Goal: Task Accomplishment & Management: Use online tool/utility

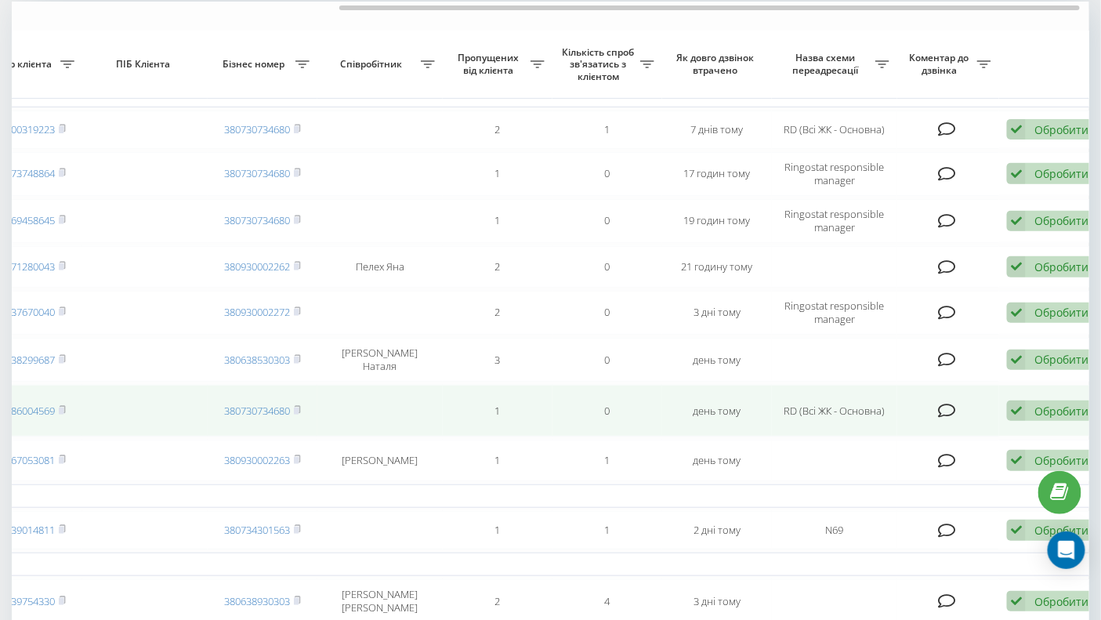
scroll to position [133, 0]
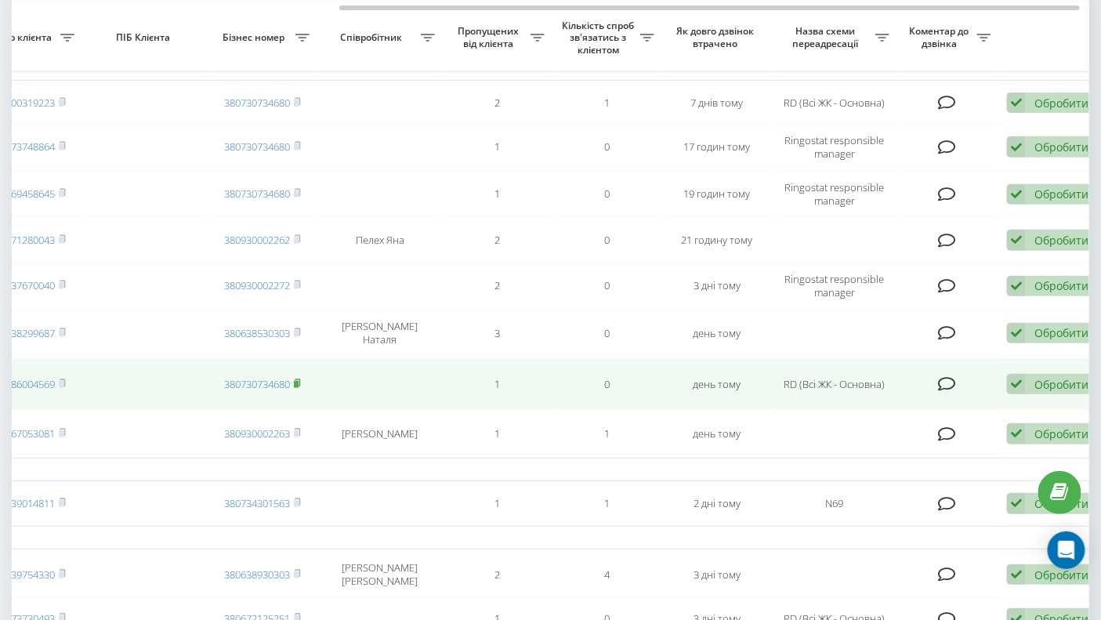
click at [297, 385] on rect at bounding box center [296, 384] width 5 height 7
click at [298, 384] on rect at bounding box center [296, 384] width 5 height 7
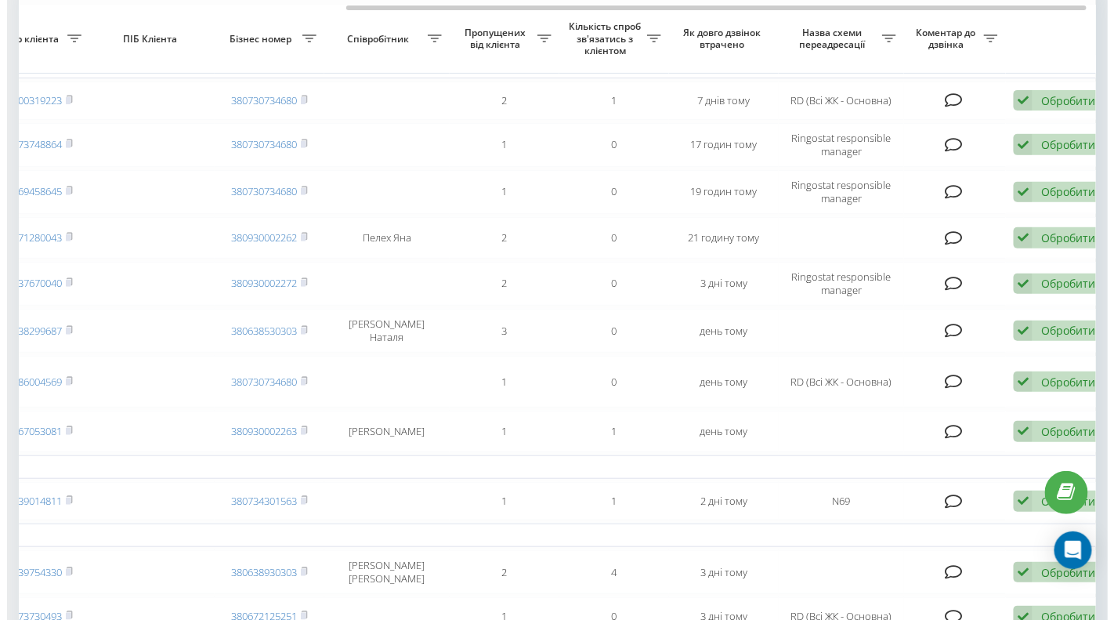
scroll to position [136, 0]
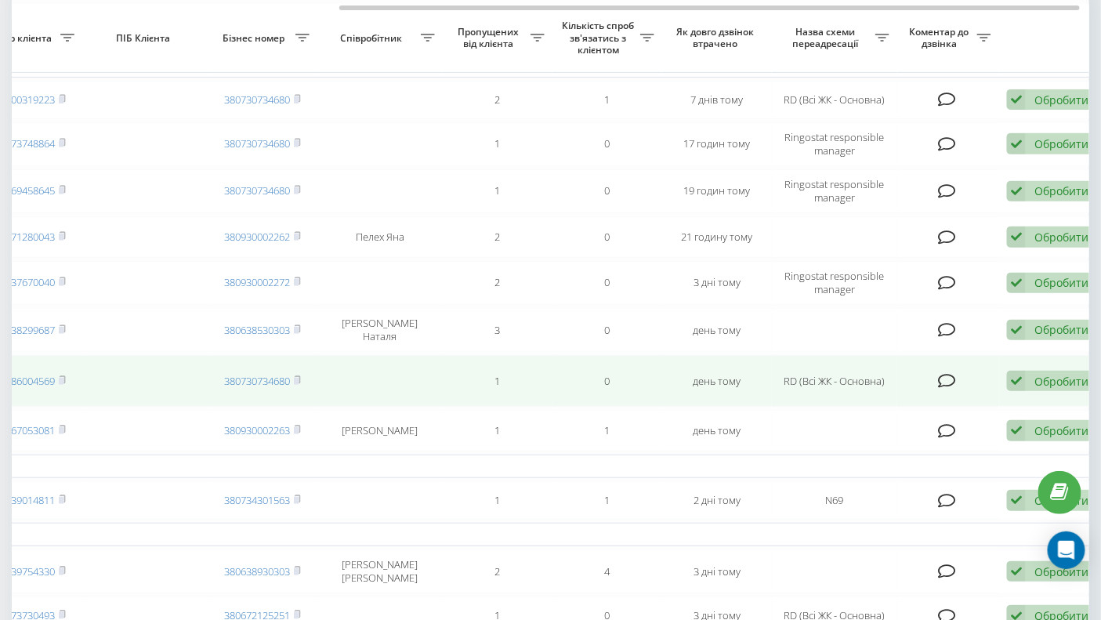
click at [1053, 386] on div "Обробити" at bounding box center [1061, 381] width 54 height 15
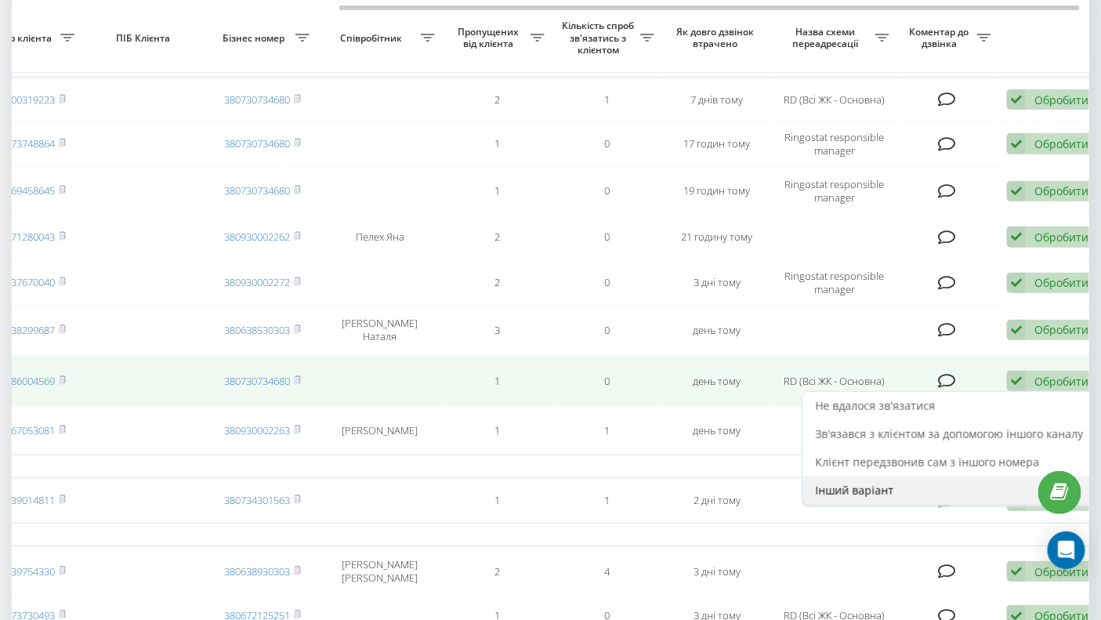
click at [869, 494] on span "Інший варіант" at bounding box center [855, 490] width 78 height 15
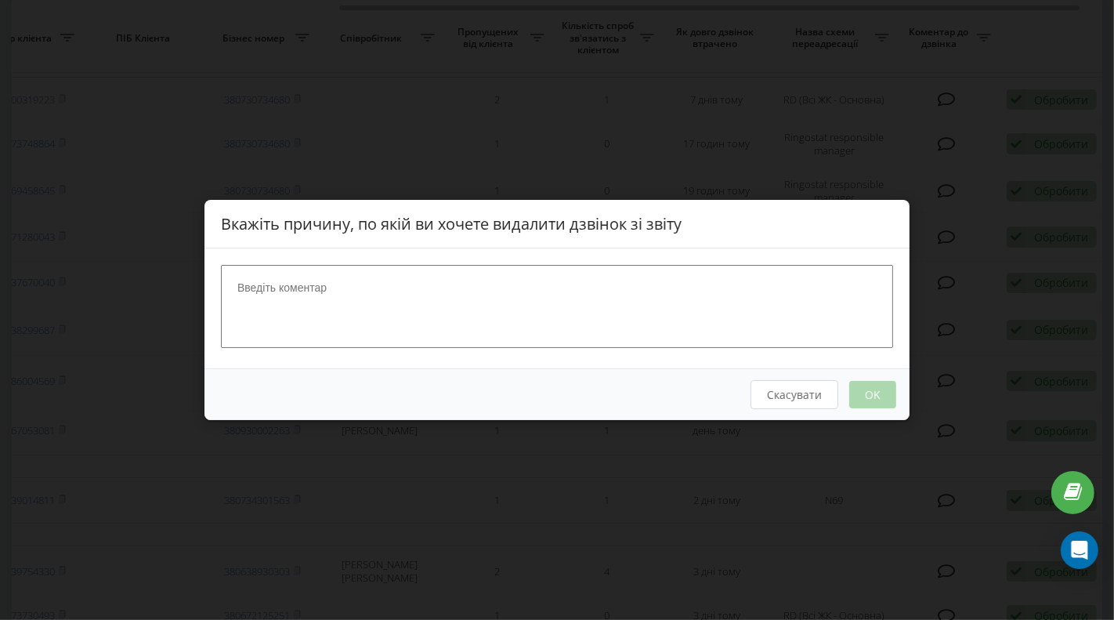
click at [315, 288] on textarea at bounding box center [557, 306] width 672 height 83
type textarea "Тест"
click at [872, 391] on button "OK" at bounding box center [872, 394] width 47 height 27
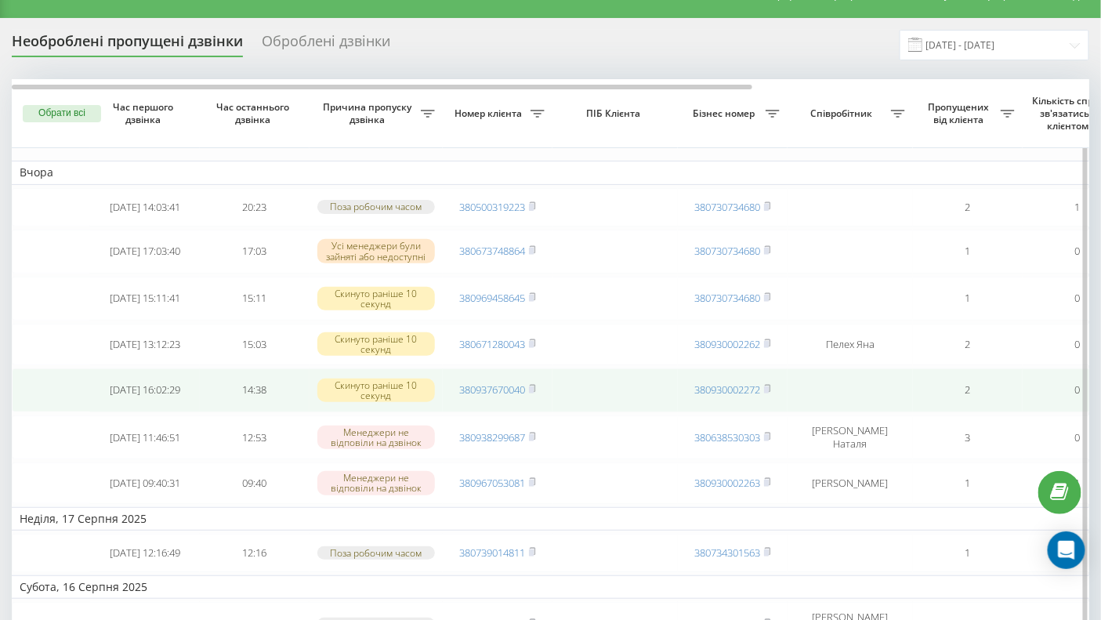
scroll to position [33, 0]
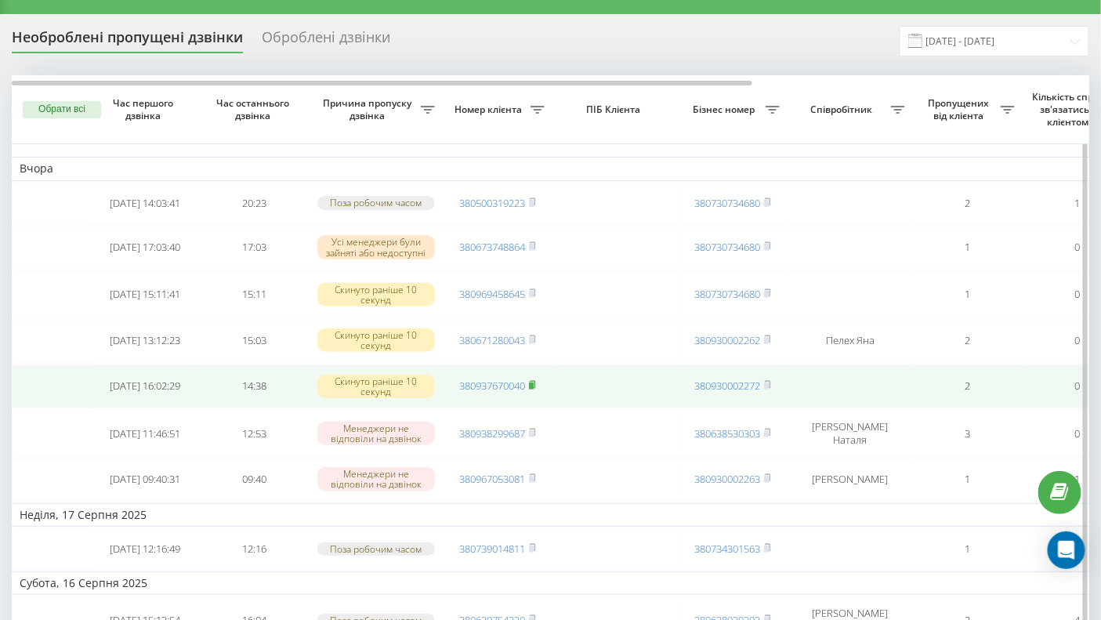
click at [534, 386] on rect at bounding box center [531, 385] width 5 height 7
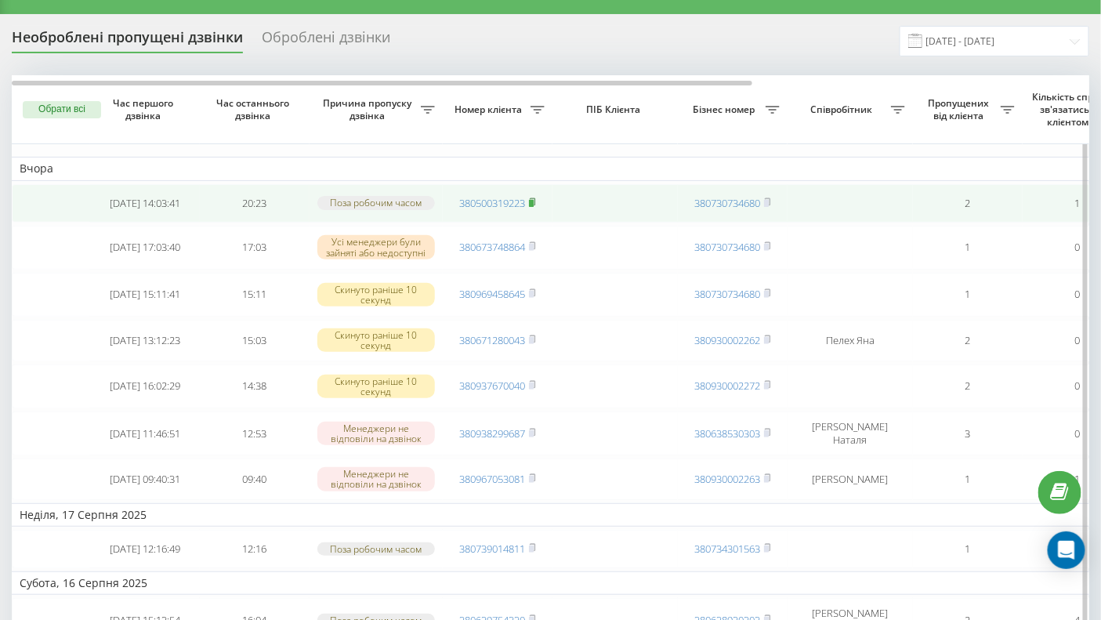
click at [533, 203] on rect at bounding box center [531, 203] width 5 height 7
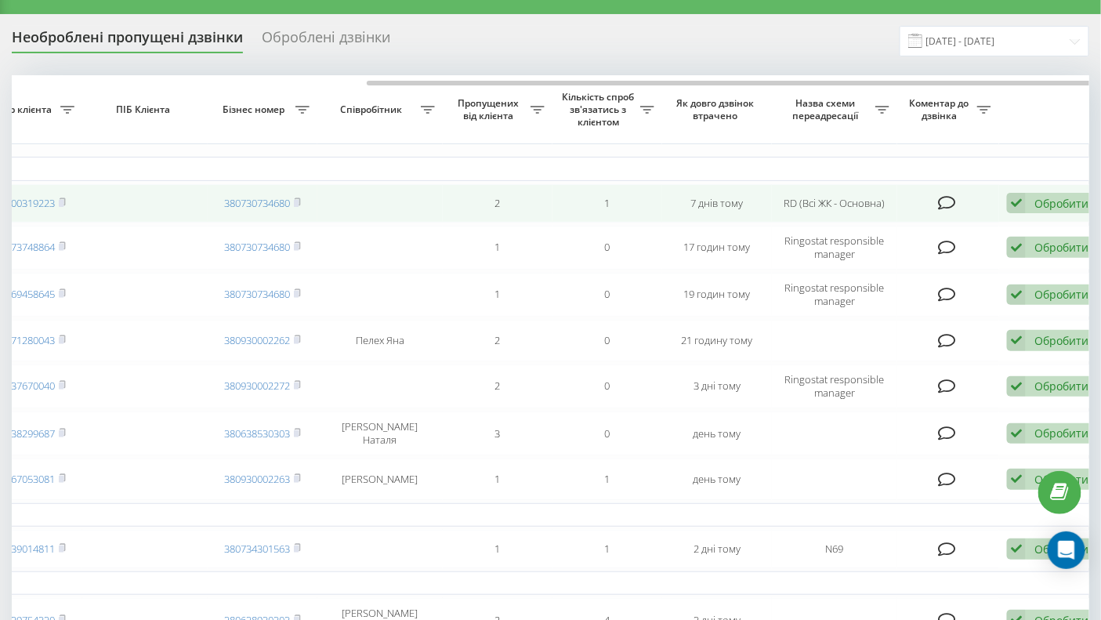
scroll to position [0, 489]
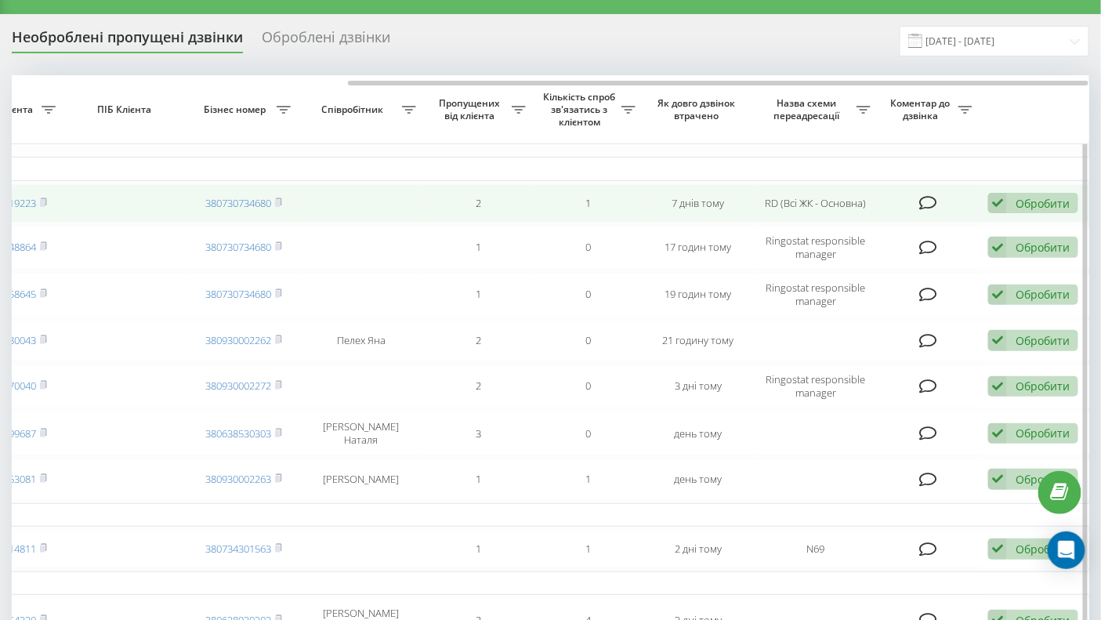
click at [1000, 205] on icon at bounding box center [997, 203] width 19 height 21
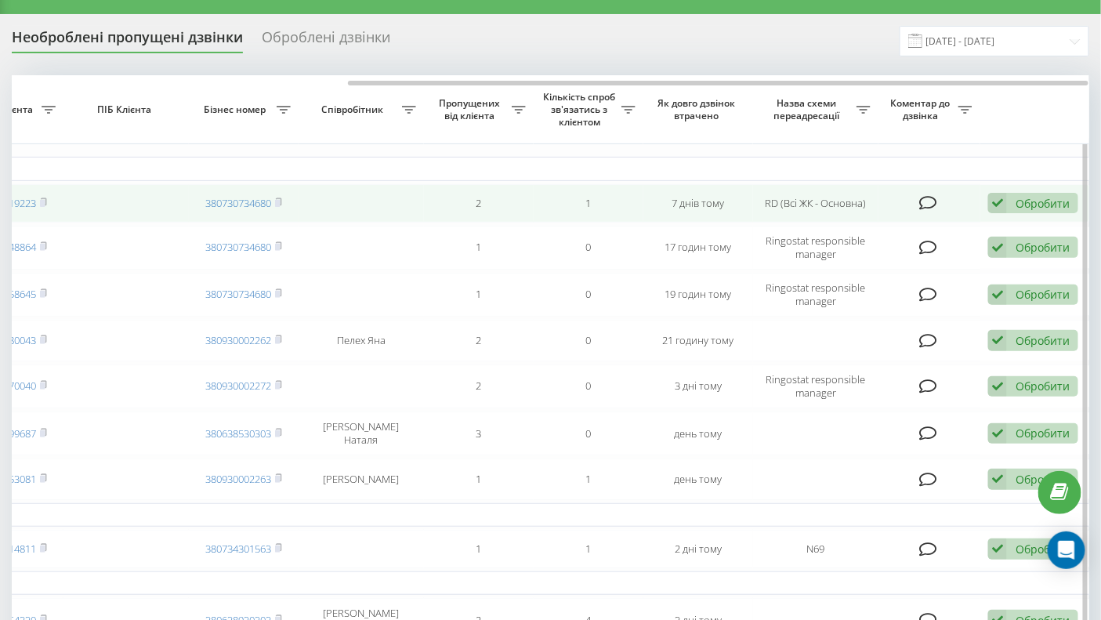
click at [1031, 203] on div "Обробити" at bounding box center [1043, 203] width 54 height 15
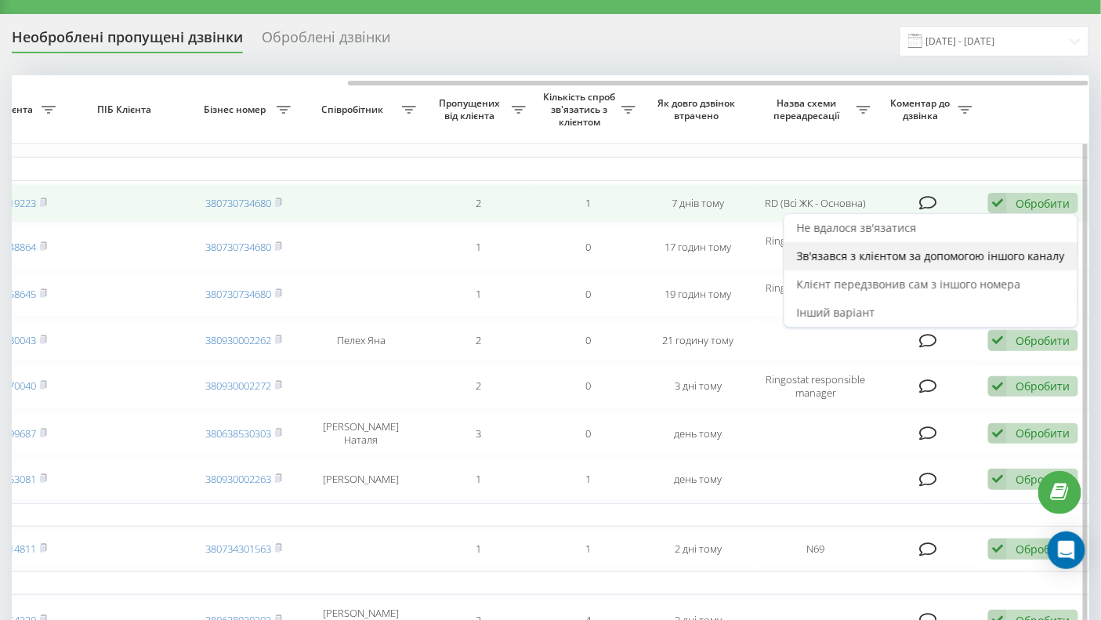
click at [912, 255] on span "Зв'язався з клієнтом за допомогою іншого каналу" at bounding box center [931, 255] width 268 height 15
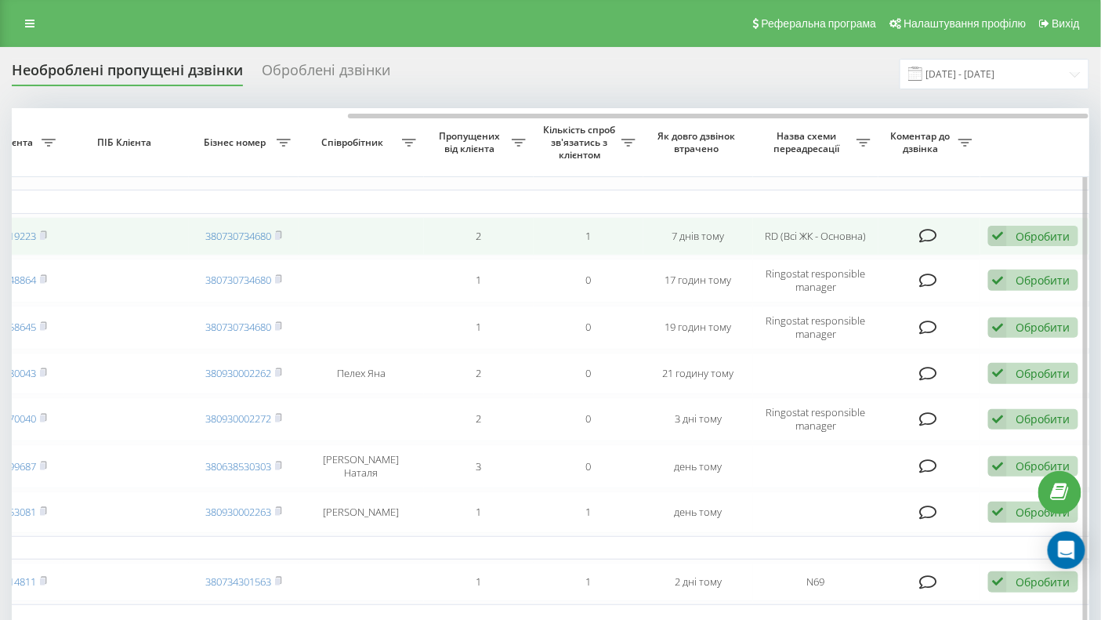
click at [393, 240] on td at bounding box center [361, 236] width 125 height 38
click at [997, 237] on icon at bounding box center [997, 236] width 19 height 21
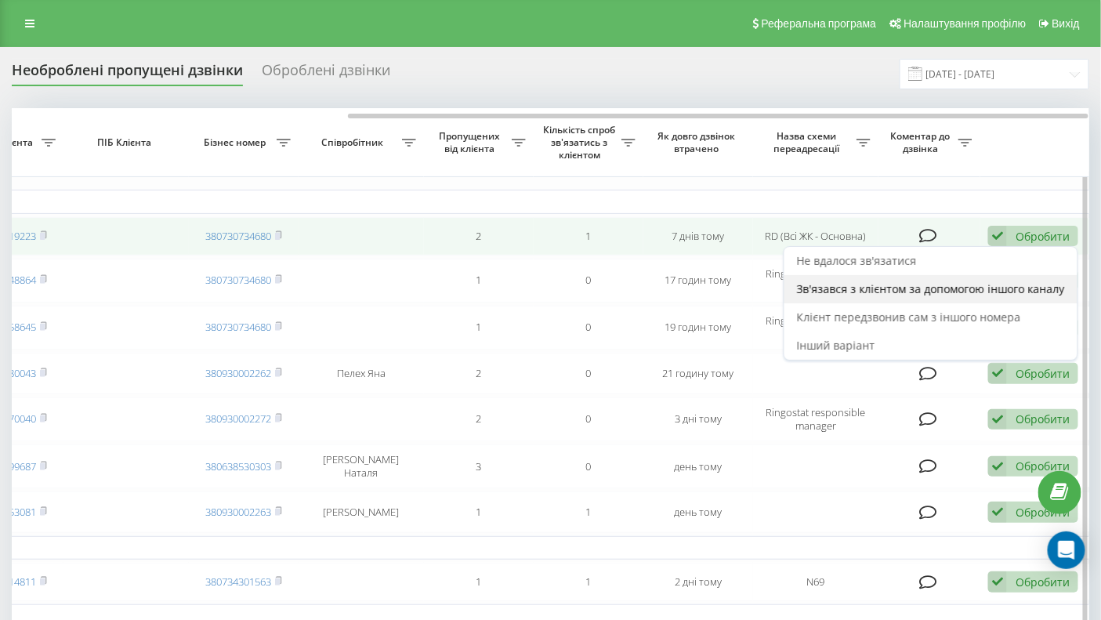
click at [878, 287] on span "Зв'язався з клієнтом за допомогою іншого каналу" at bounding box center [931, 288] width 268 height 15
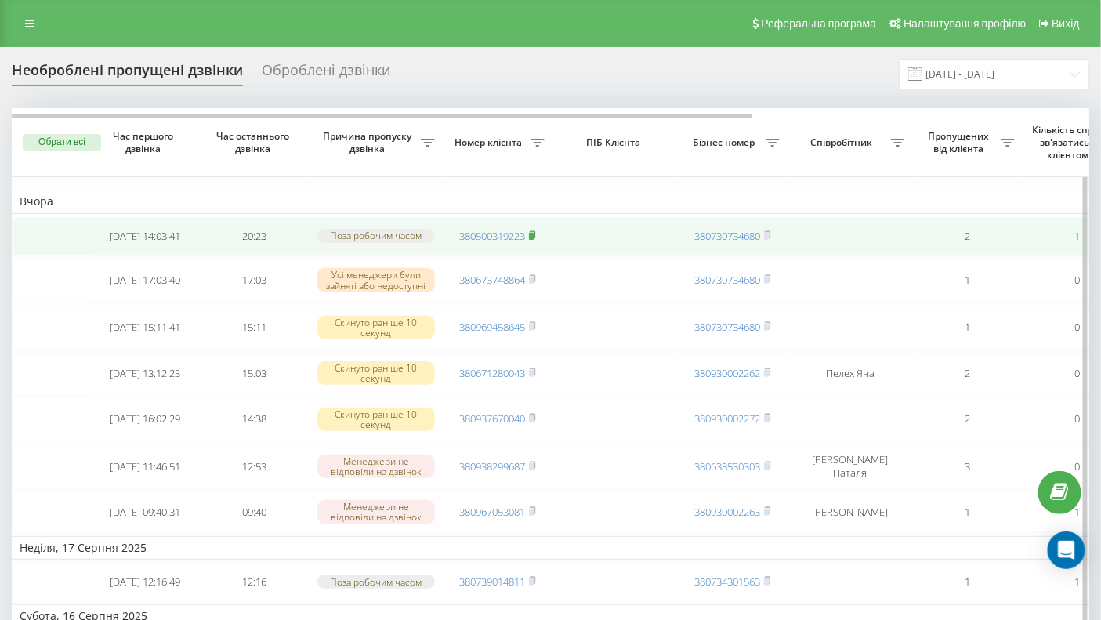
click at [533, 235] on rect at bounding box center [531, 236] width 5 height 7
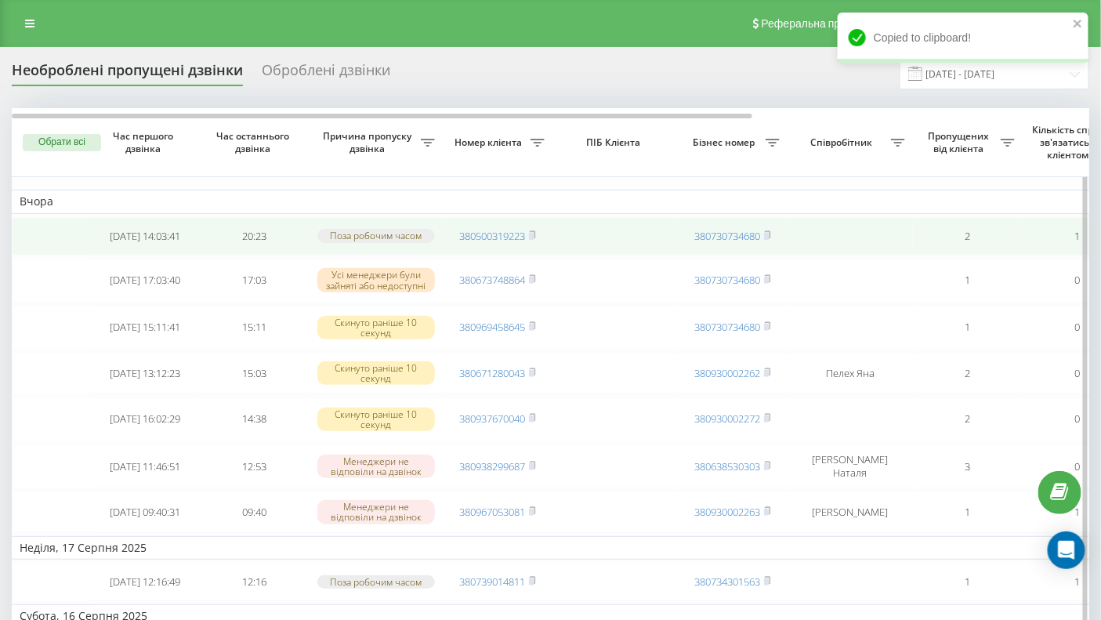
click at [587, 242] on td at bounding box center [614, 236] width 125 height 38
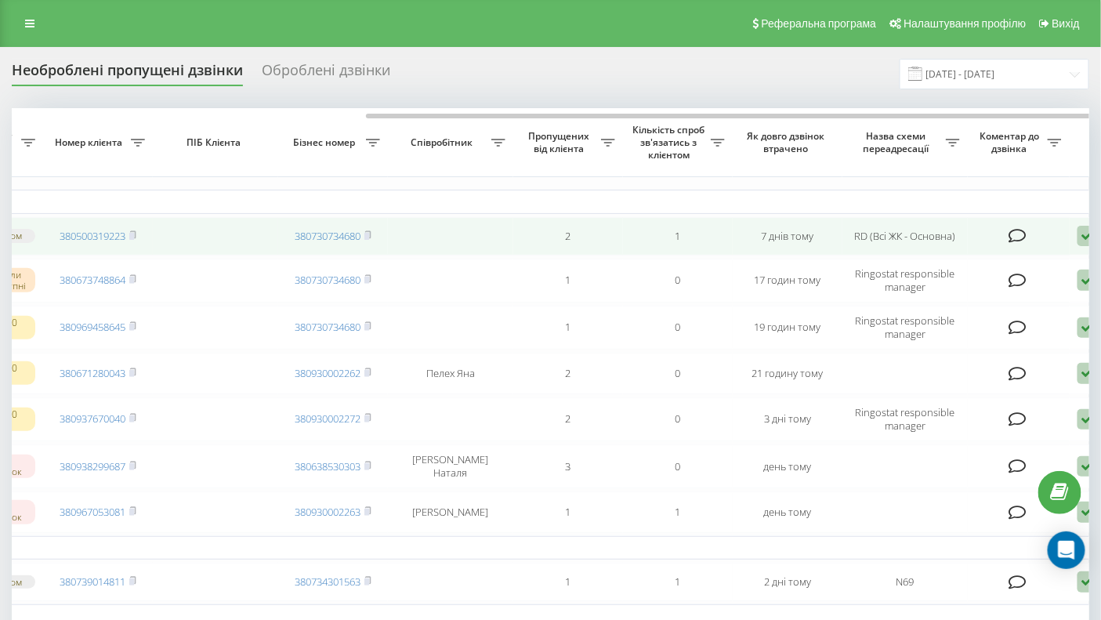
scroll to position [0, 447]
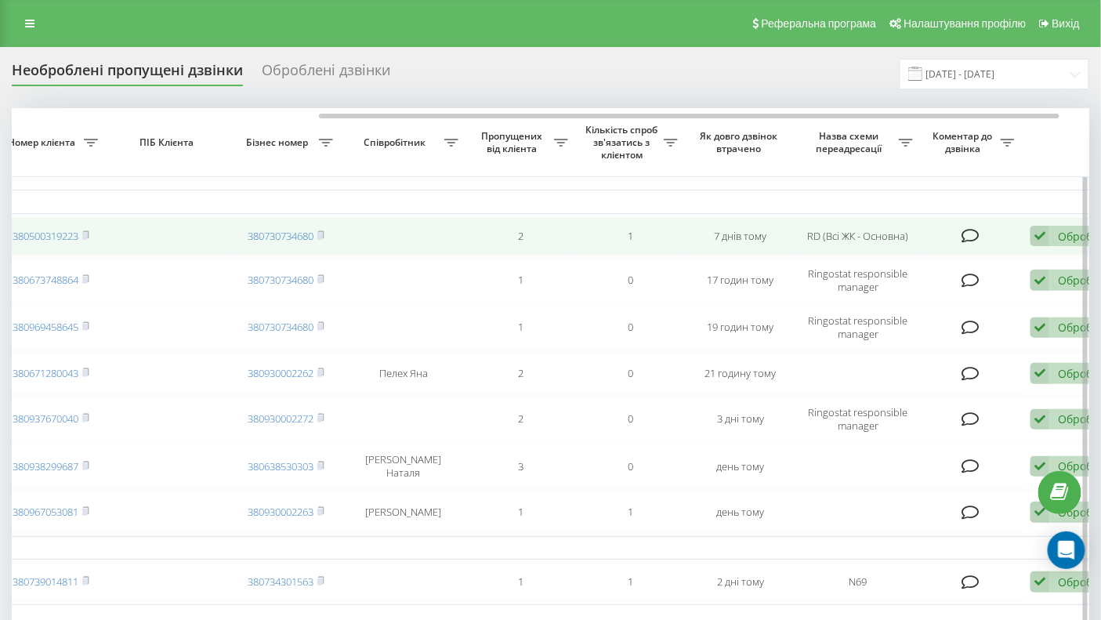
click at [399, 237] on td at bounding box center [403, 236] width 125 height 38
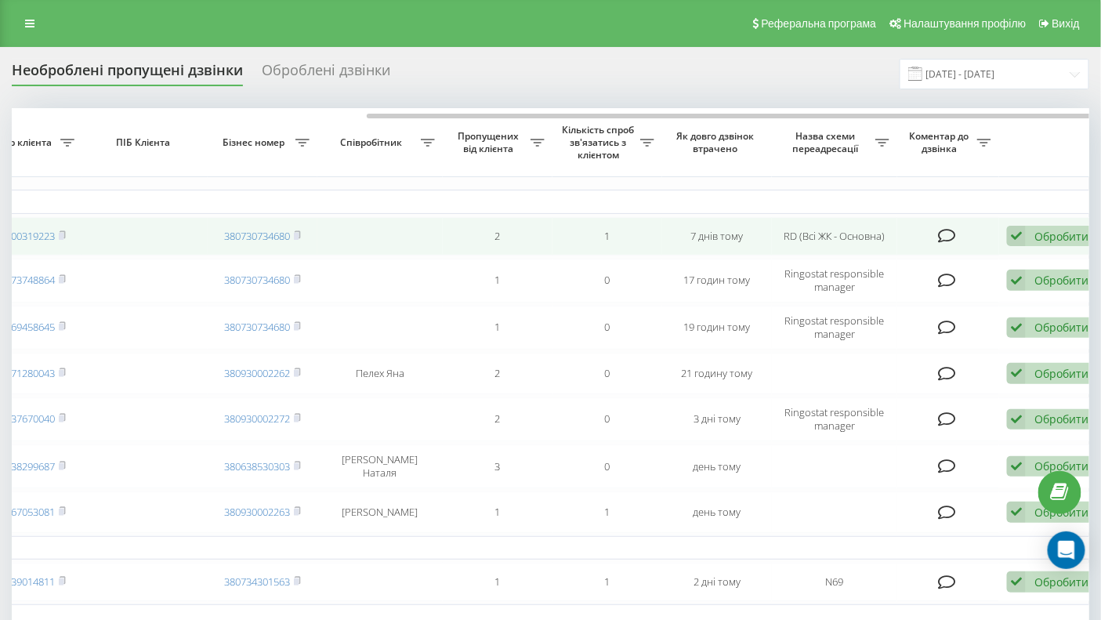
scroll to position [0, 489]
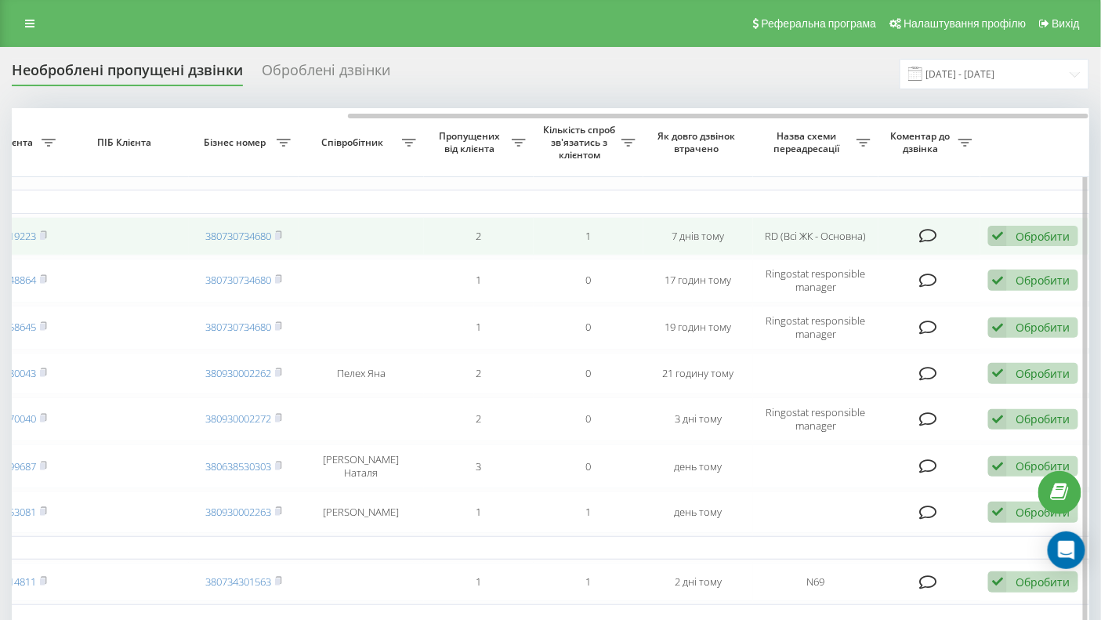
click at [999, 235] on icon at bounding box center [997, 236] width 19 height 21
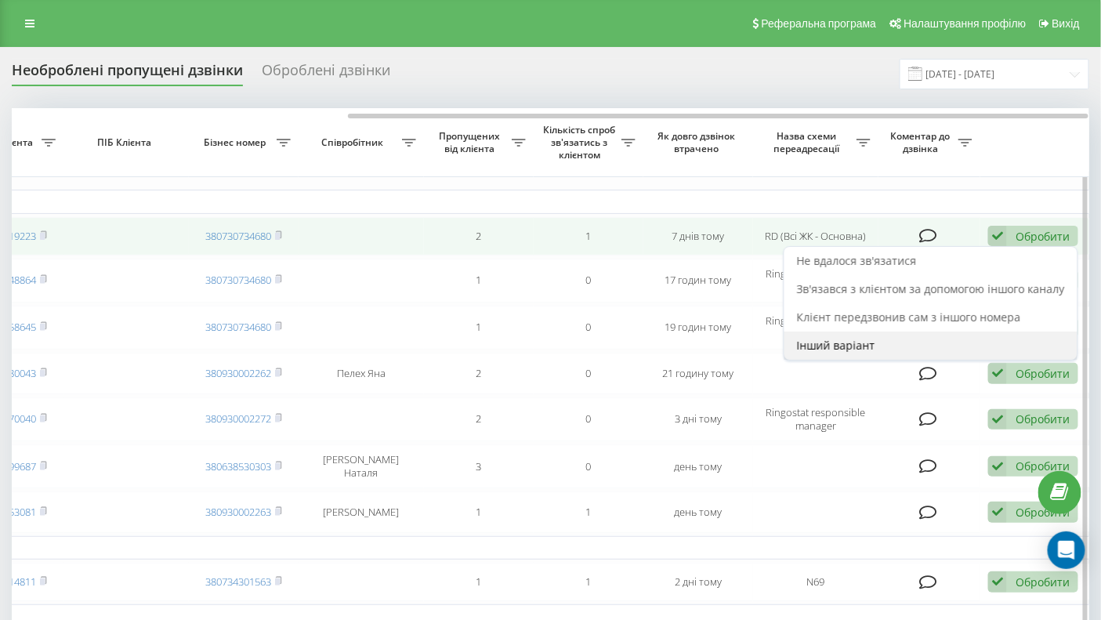
click at [847, 346] on span "Інший варіант" at bounding box center [836, 345] width 78 height 15
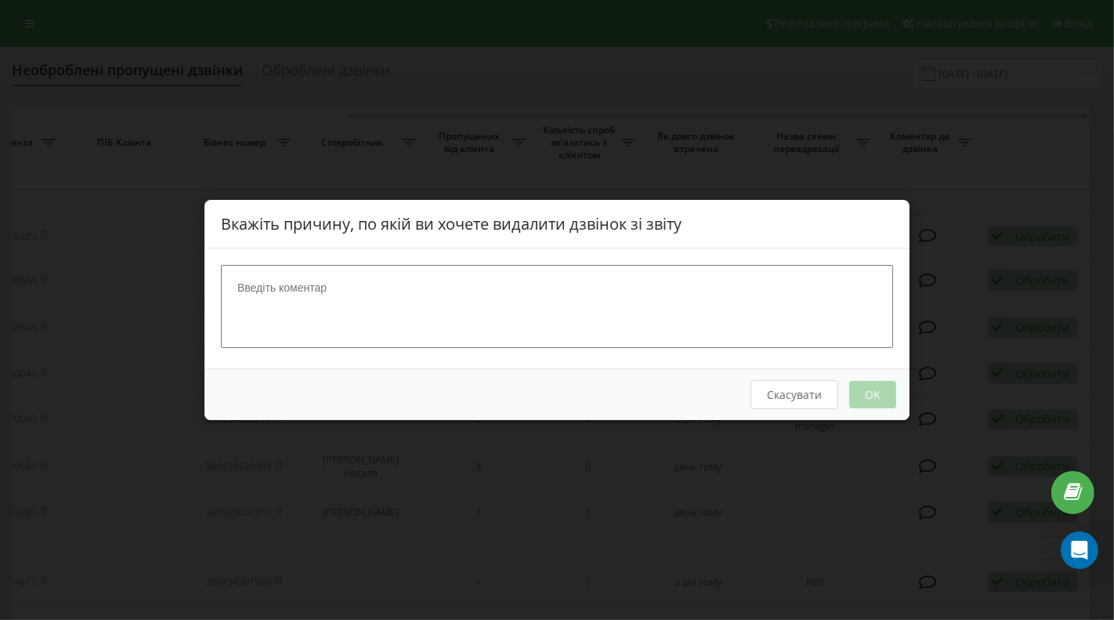
click at [321, 288] on textarea at bounding box center [557, 306] width 672 height 83
type textarea "Зателефонувала, кваліфікувала"
click at [885, 390] on button "OK" at bounding box center [872, 394] width 47 height 27
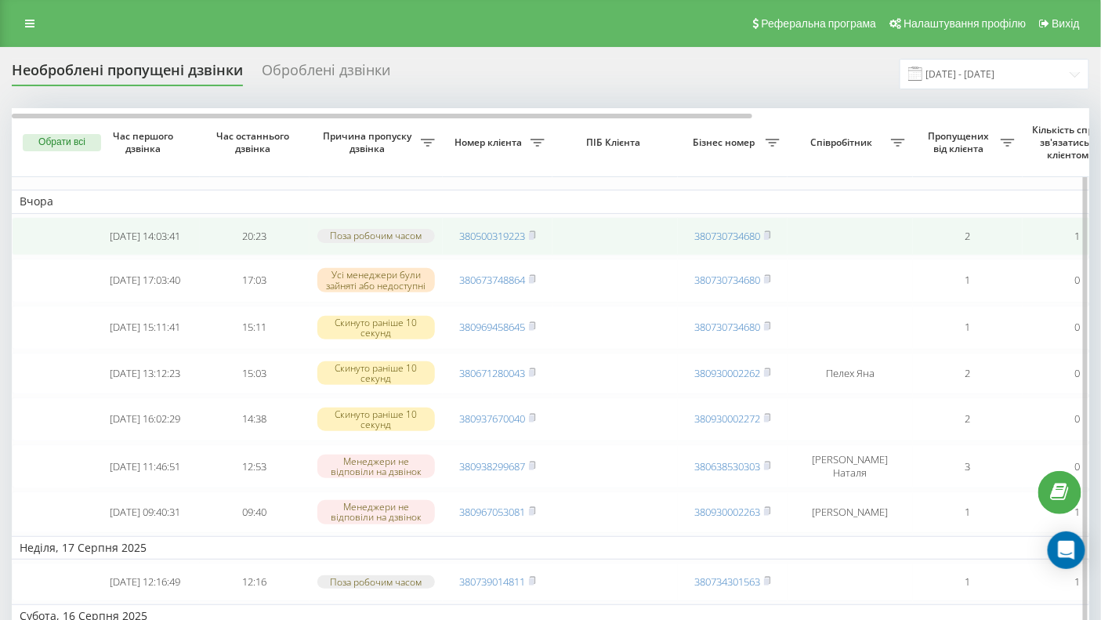
click at [847, 233] on td at bounding box center [849, 236] width 125 height 38
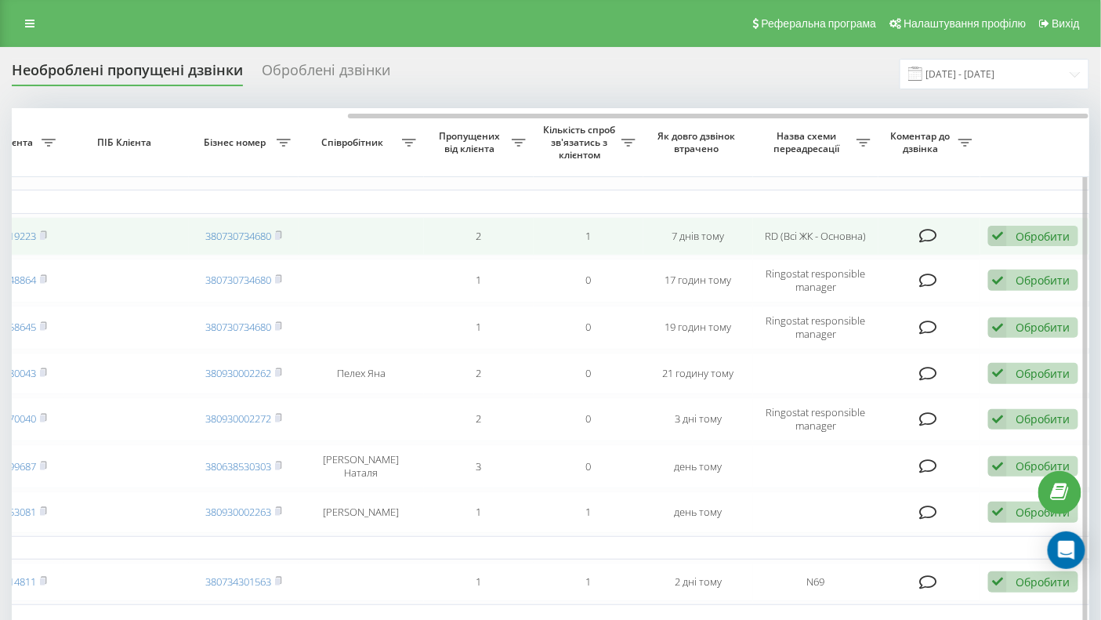
click at [1001, 238] on icon at bounding box center [997, 236] width 19 height 21
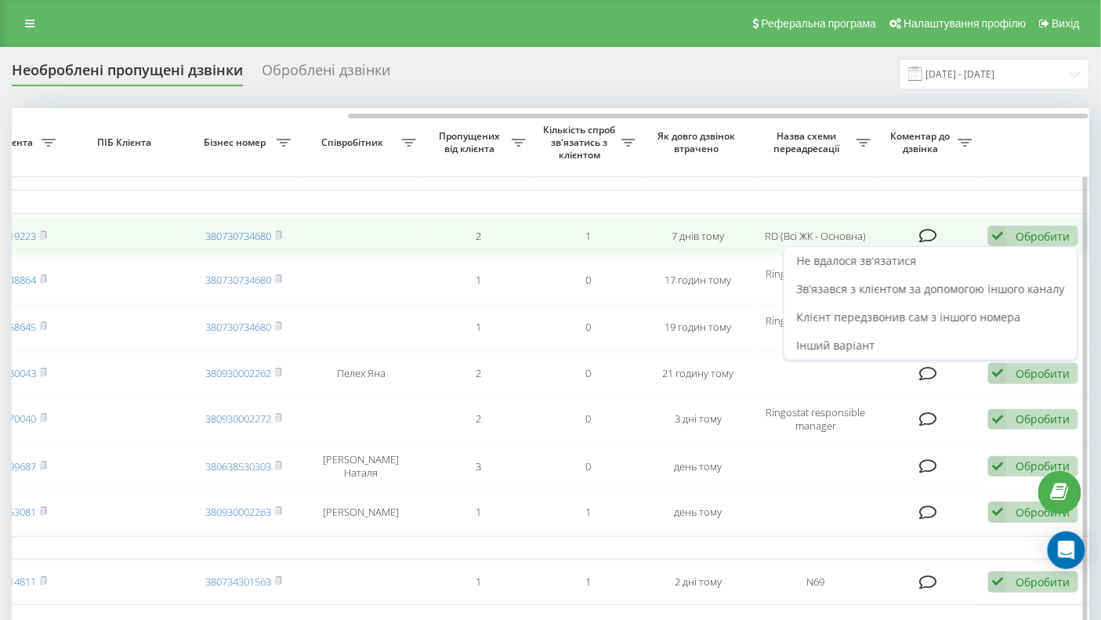
click at [997, 238] on icon at bounding box center [997, 236] width 19 height 21
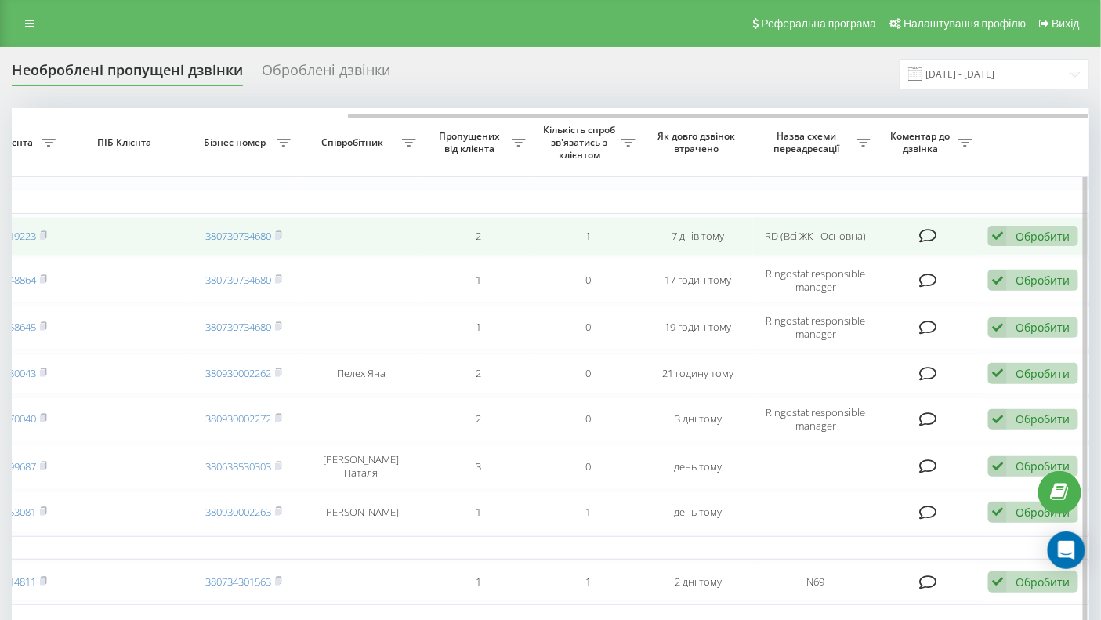
click at [1026, 233] on div "Обробити" at bounding box center [1043, 236] width 54 height 15
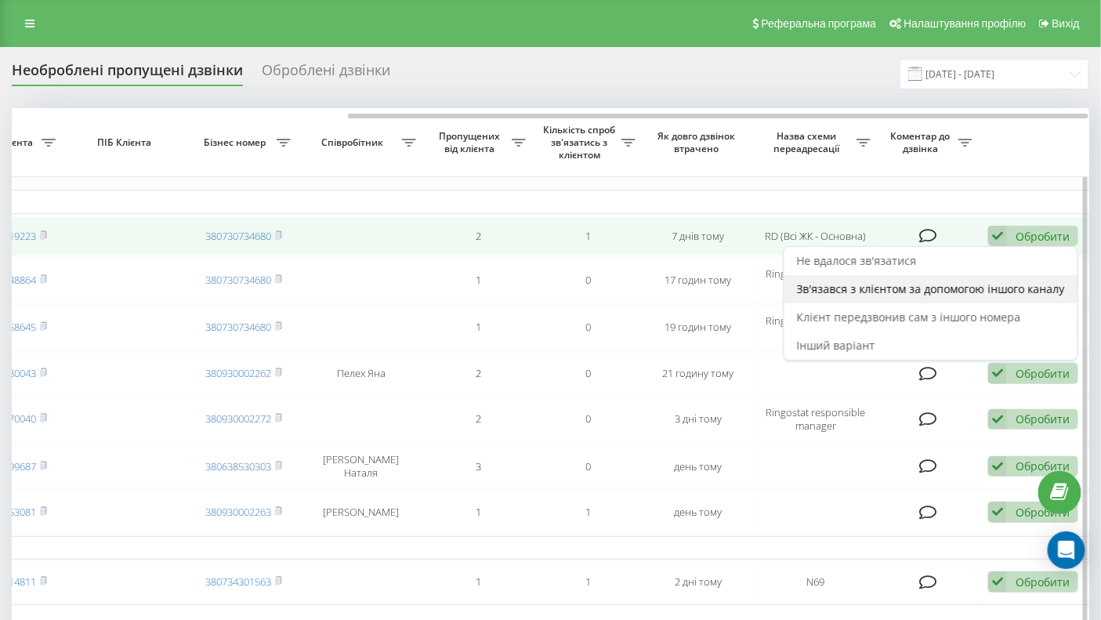
click at [843, 288] on span "Зв'язався з клієнтом за допомогою іншого каналу" at bounding box center [931, 288] width 268 height 15
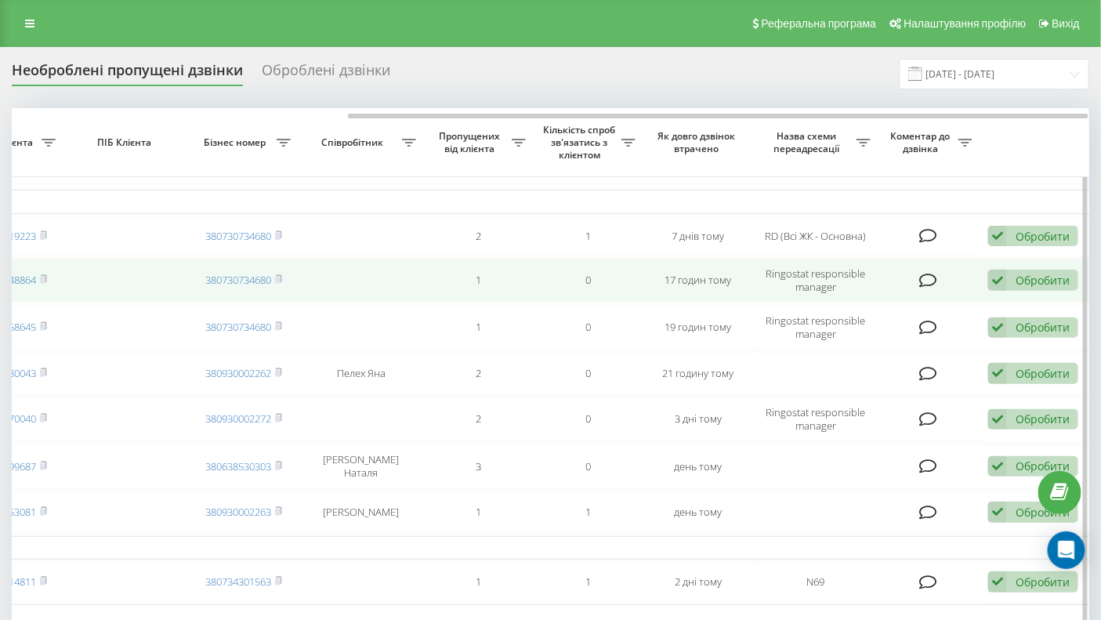
click at [996, 284] on icon at bounding box center [997, 280] width 19 height 21
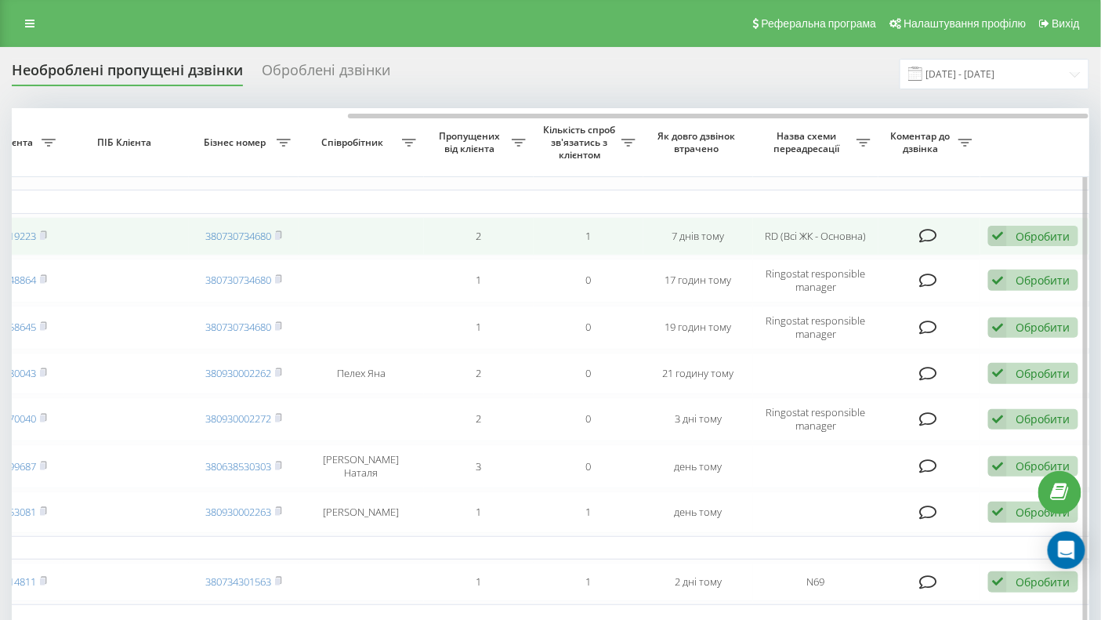
click at [1001, 236] on icon at bounding box center [997, 236] width 19 height 21
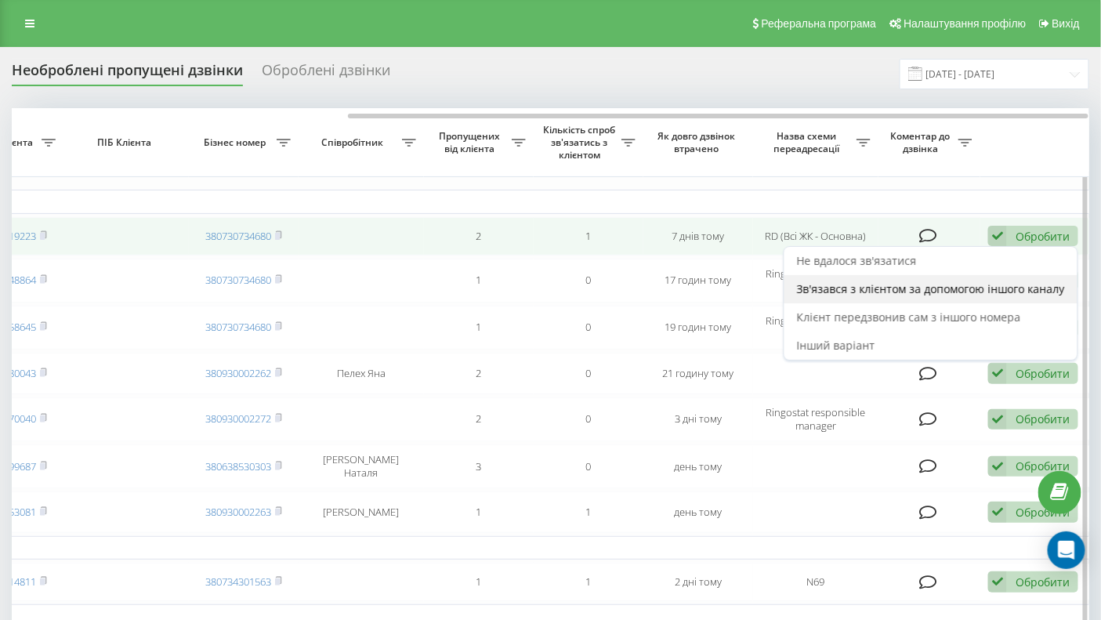
click at [850, 291] on span "Зв'язався з клієнтом за допомогою іншого каналу" at bounding box center [931, 288] width 268 height 15
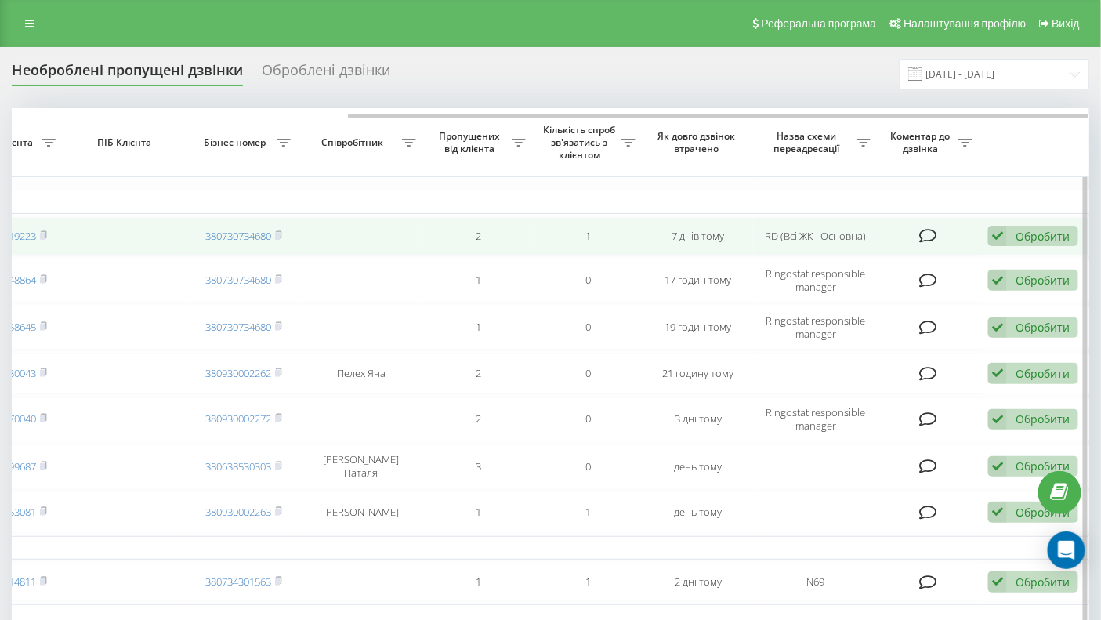
click at [320, 241] on td at bounding box center [361, 236] width 125 height 38
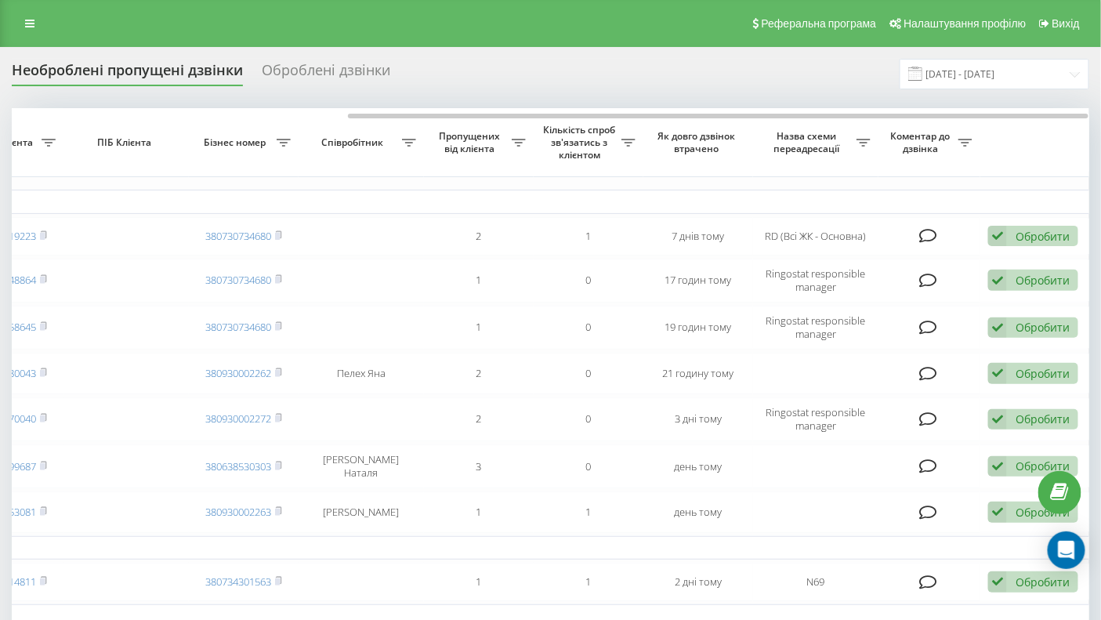
click at [315, 69] on div "Оброблені дзвінки" at bounding box center [326, 74] width 129 height 24
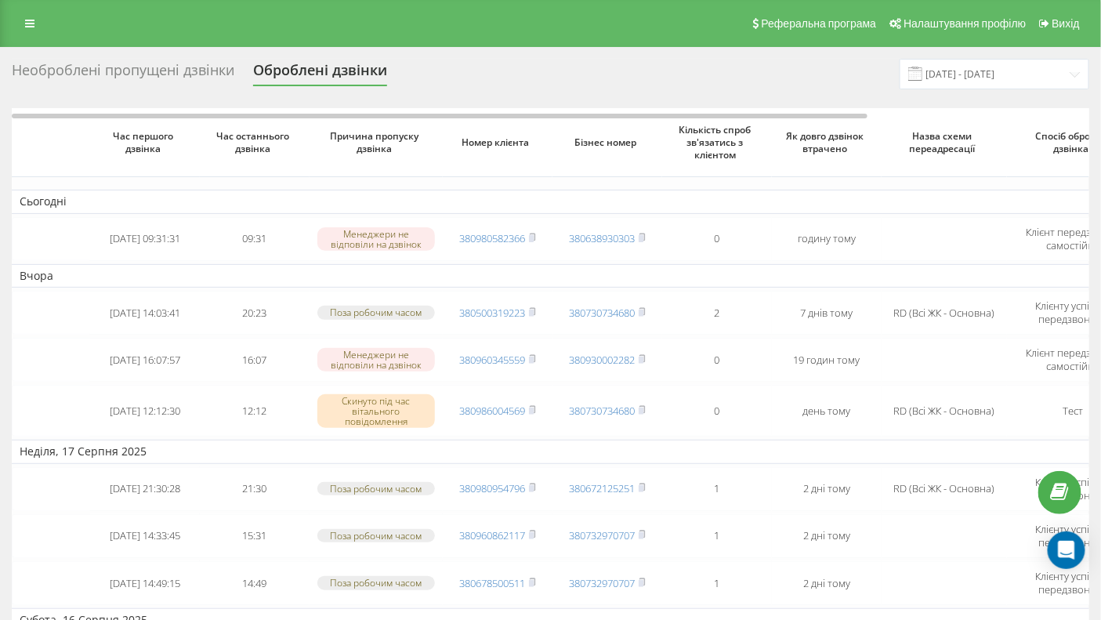
click at [180, 71] on div "Необроблені пропущені дзвінки" at bounding box center [123, 74] width 223 height 24
click at [142, 69] on div "Необроблені пропущені дзвінки" at bounding box center [123, 74] width 223 height 24
click at [111, 68] on div "Необроблені пропущені дзвінки" at bounding box center [123, 74] width 223 height 24
click at [110, 68] on div "Необроблені пропущені дзвінки" at bounding box center [123, 74] width 223 height 24
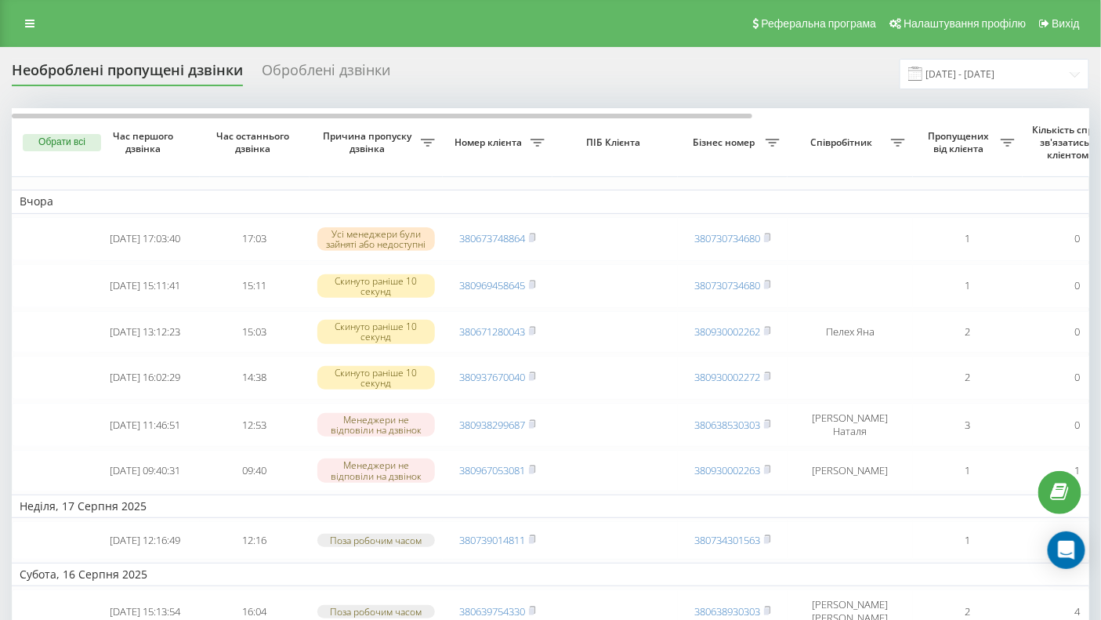
click at [160, 68] on div "Необроблені пропущені дзвінки" at bounding box center [127, 74] width 231 height 24
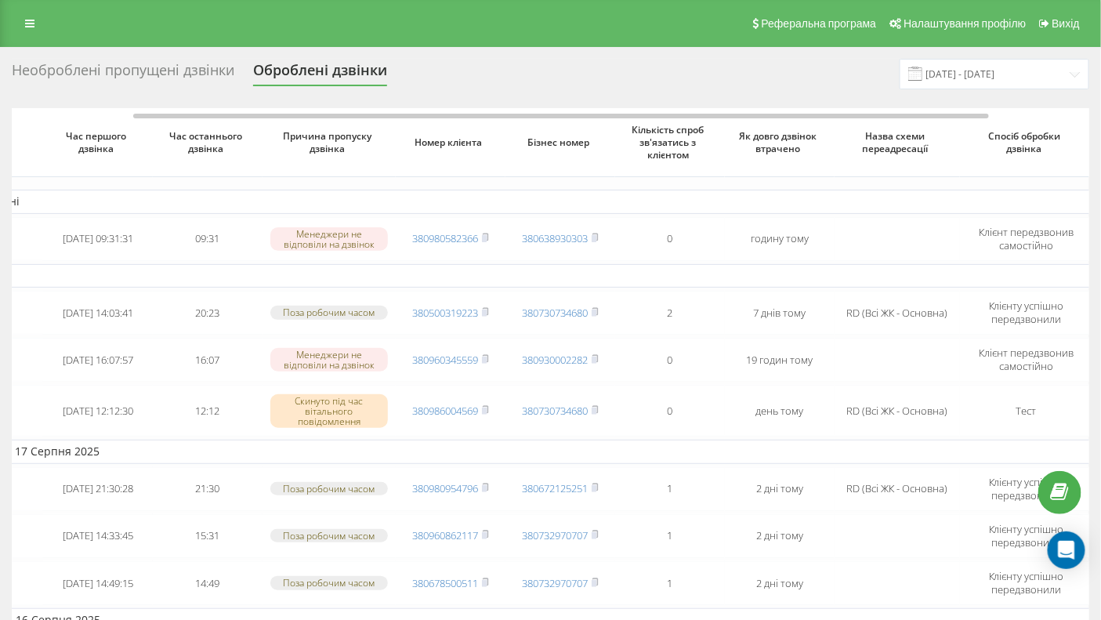
scroll to position [0, 118]
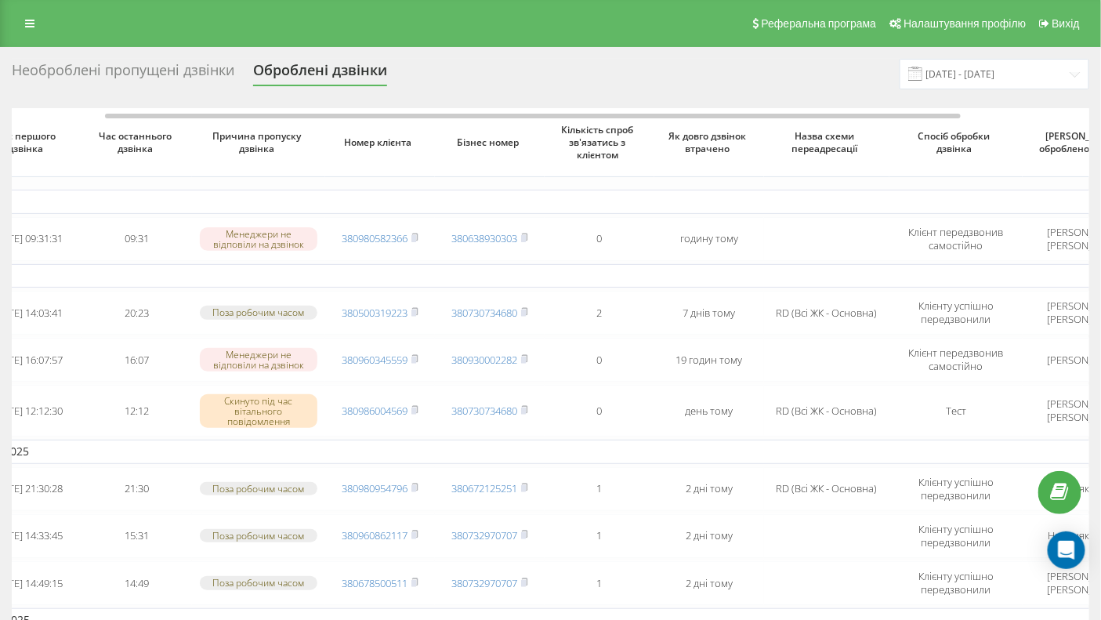
click at [120, 75] on div "Необроблені пропущені дзвінки" at bounding box center [123, 74] width 223 height 24
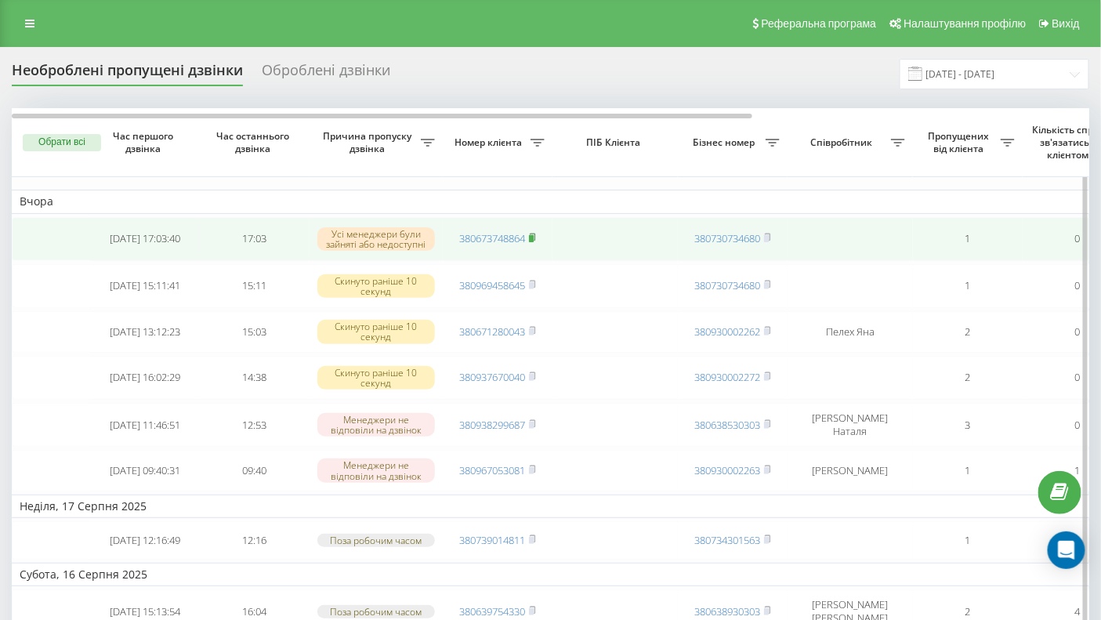
click at [530, 234] on icon at bounding box center [532, 237] width 7 height 9
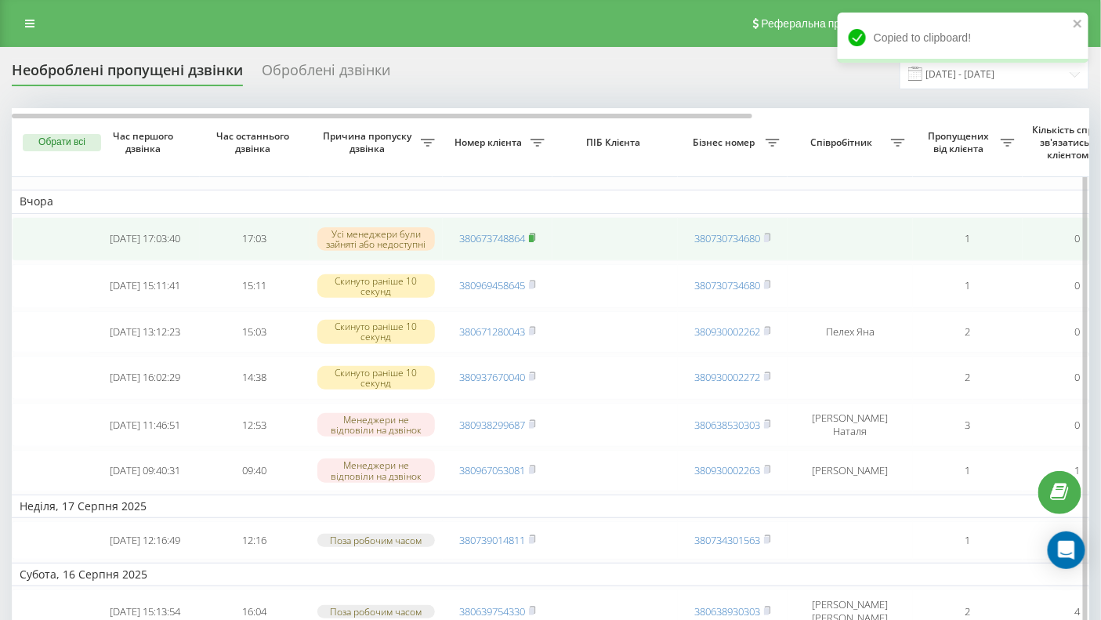
click at [531, 240] on rect at bounding box center [531, 238] width 5 height 7
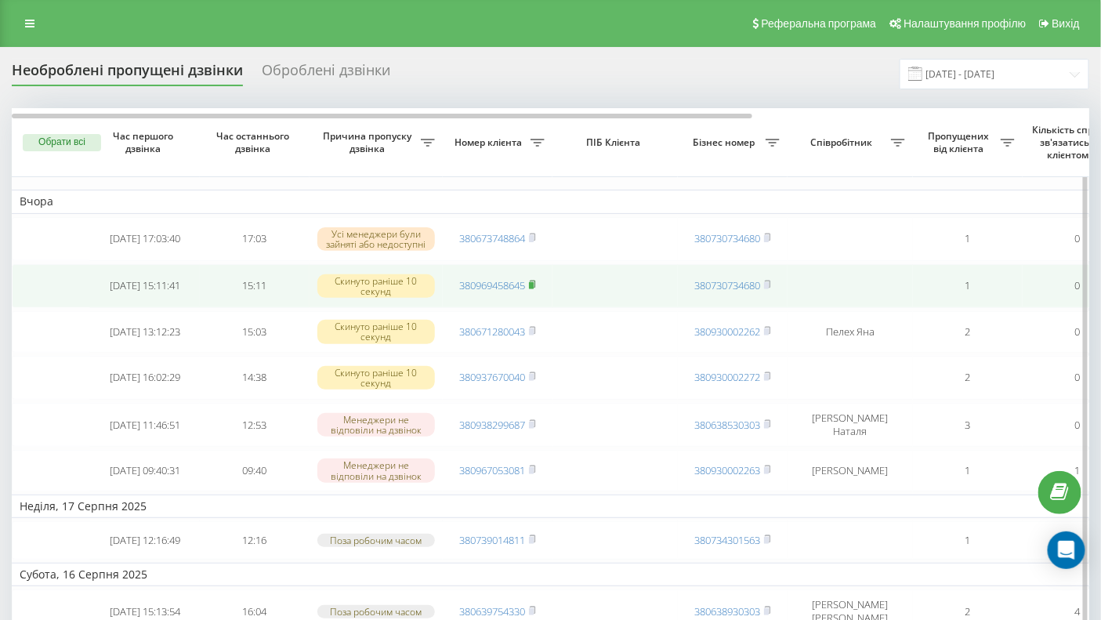
click at [536, 282] on icon at bounding box center [532, 284] width 7 height 9
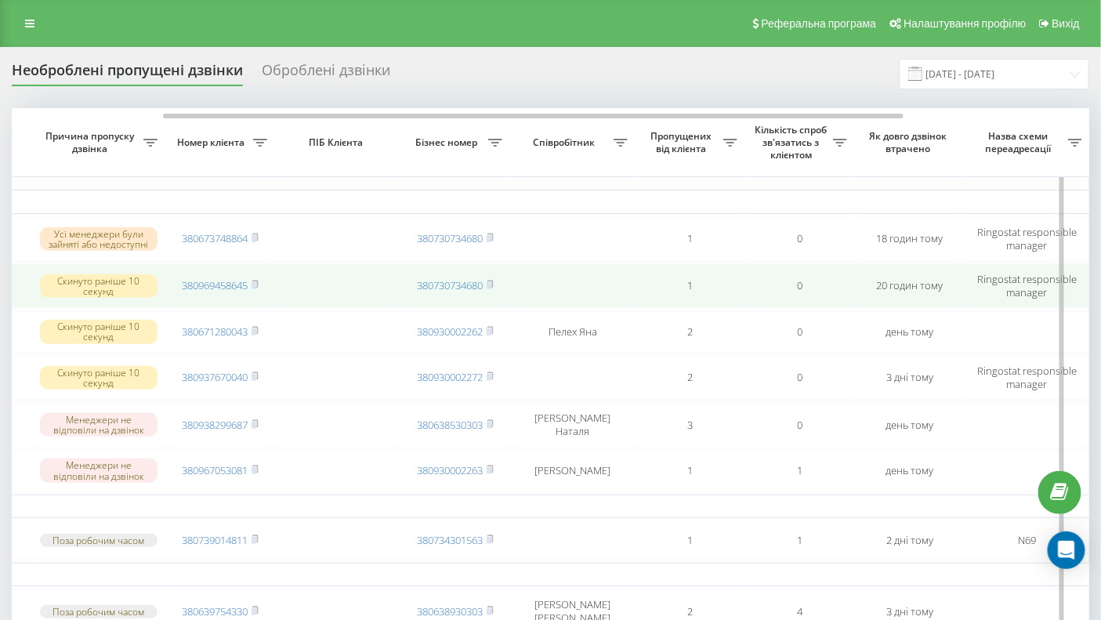
scroll to position [0, 254]
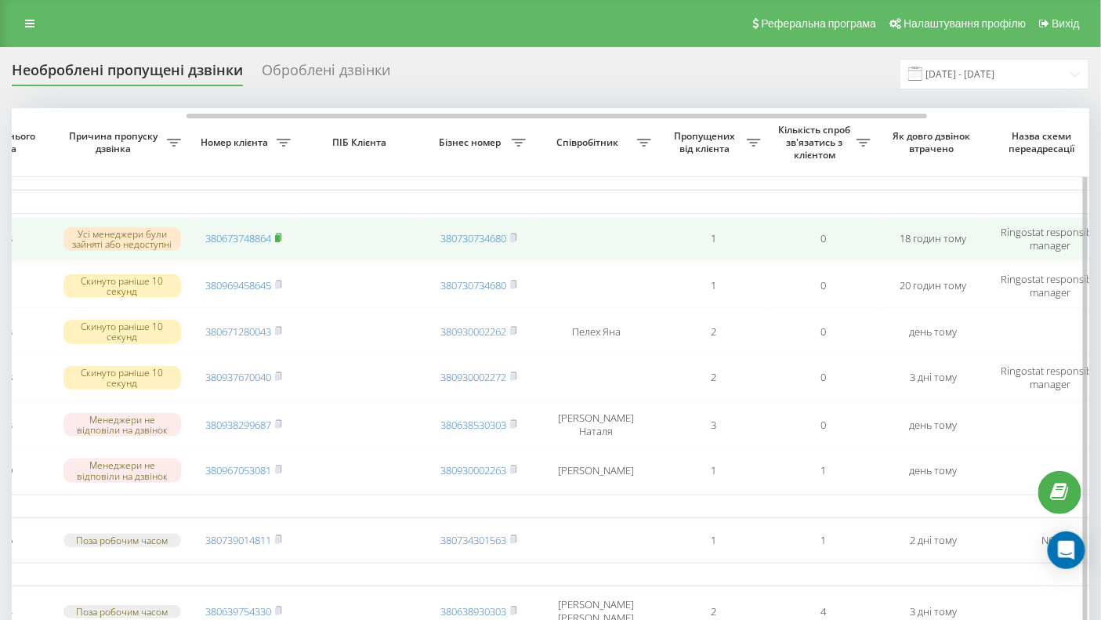
click at [277, 235] on rect at bounding box center [277, 238] width 5 height 7
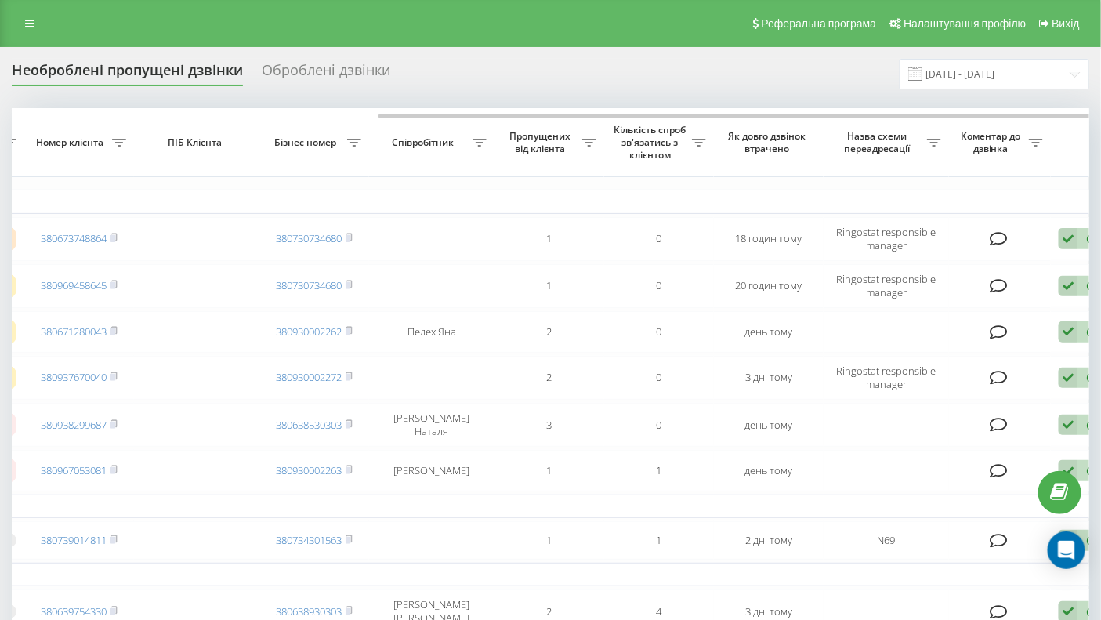
scroll to position [0, 465]
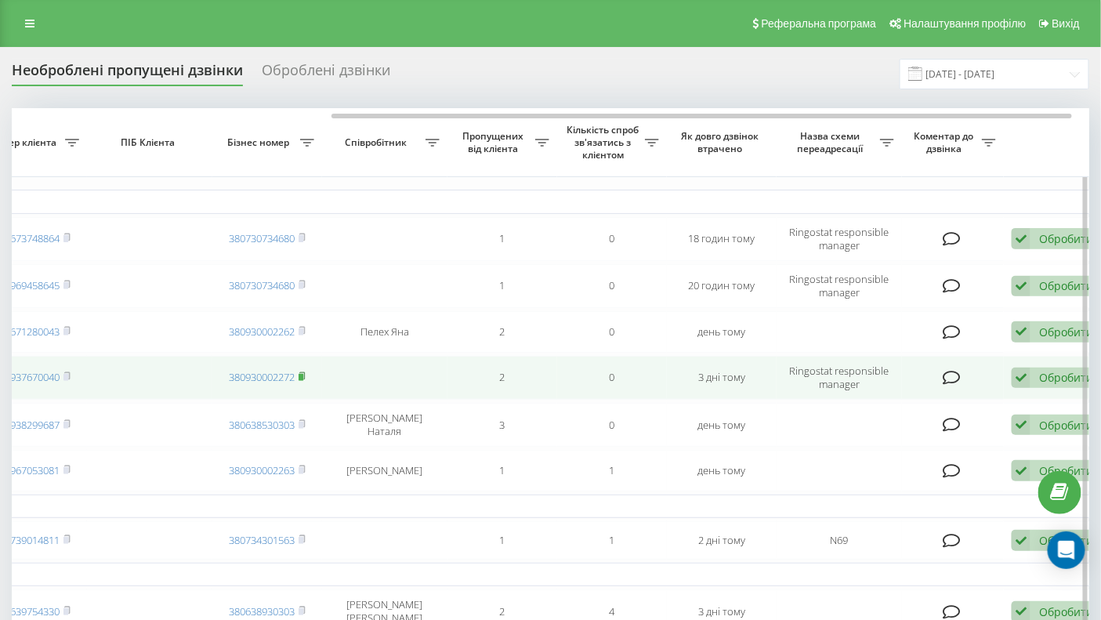
click at [299, 376] on icon at bounding box center [302, 375] width 7 height 9
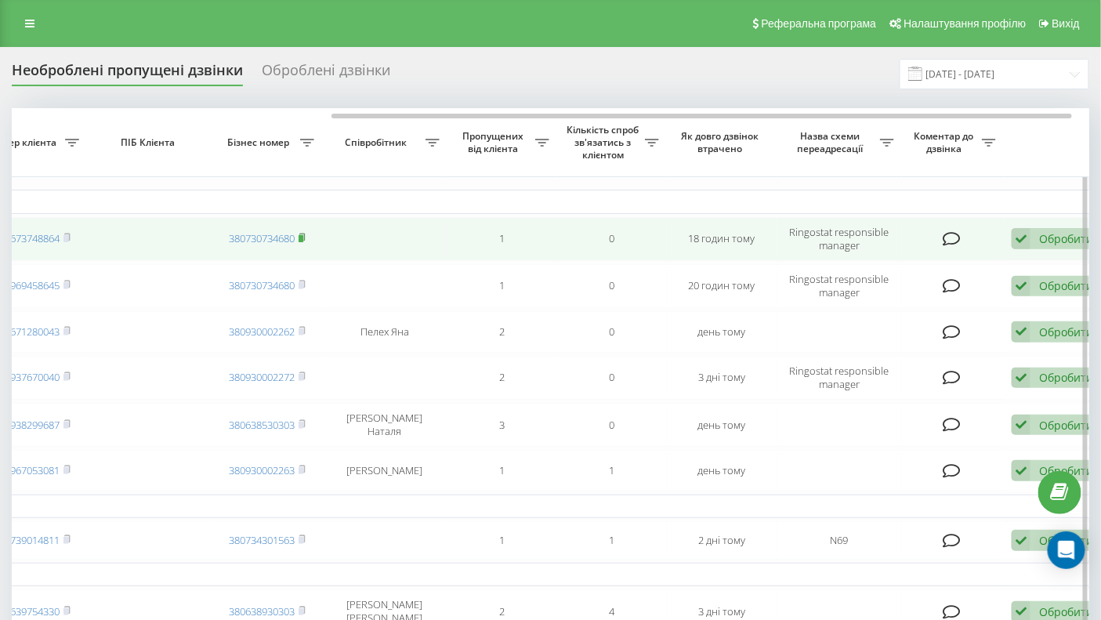
click at [303, 235] on rect at bounding box center [301, 238] width 5 height 7
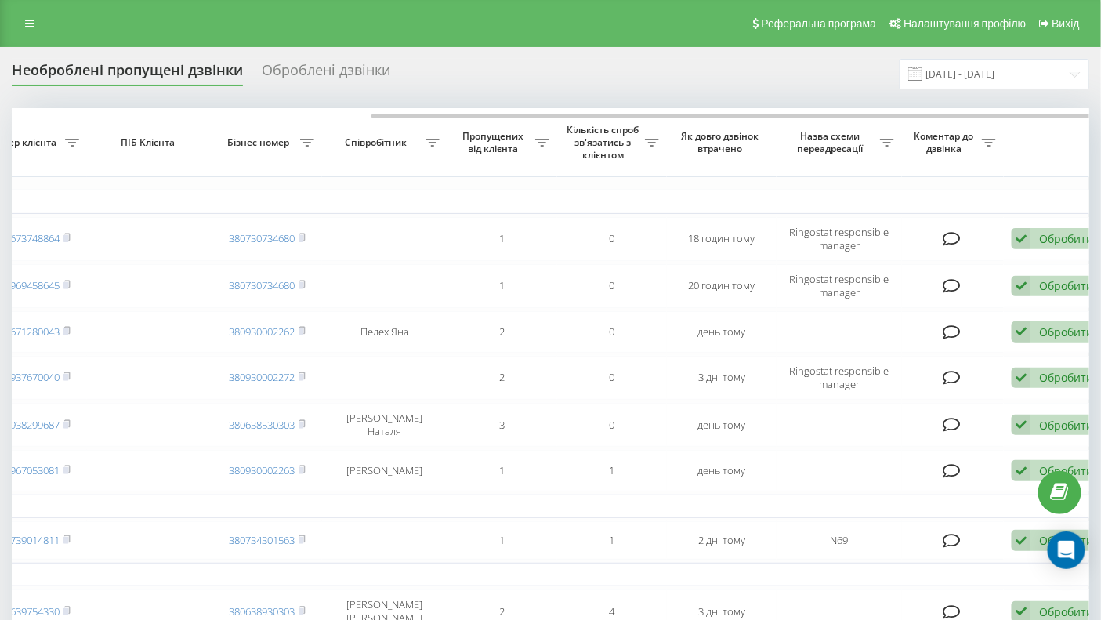
scroll to position [0, 489]
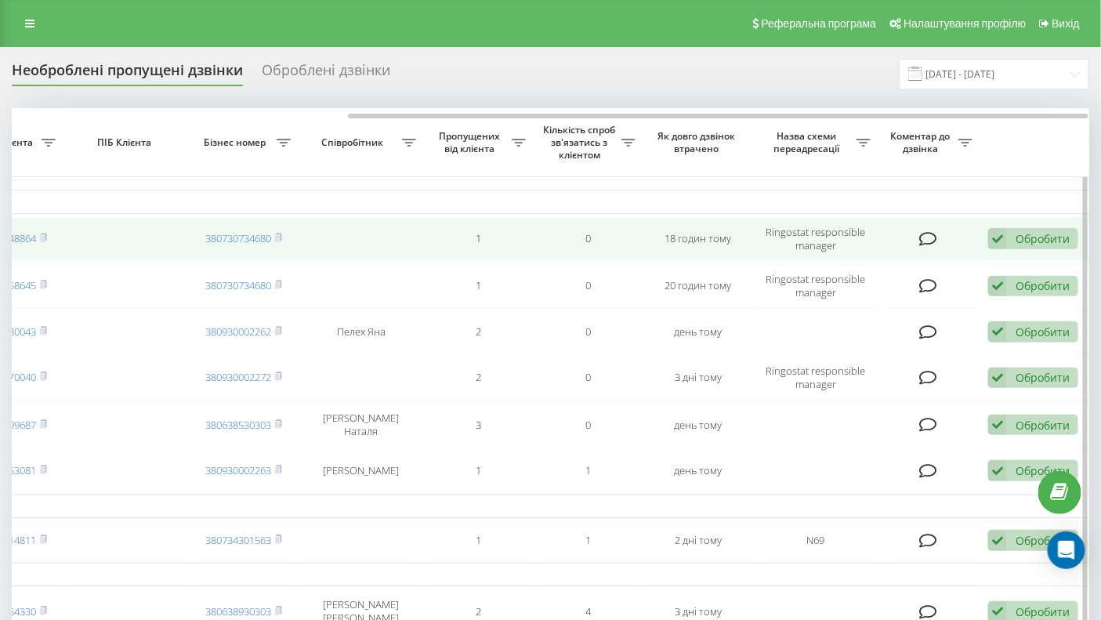
click at [996, 238] on icon at bounding box center [997, 238] width 19 height 21
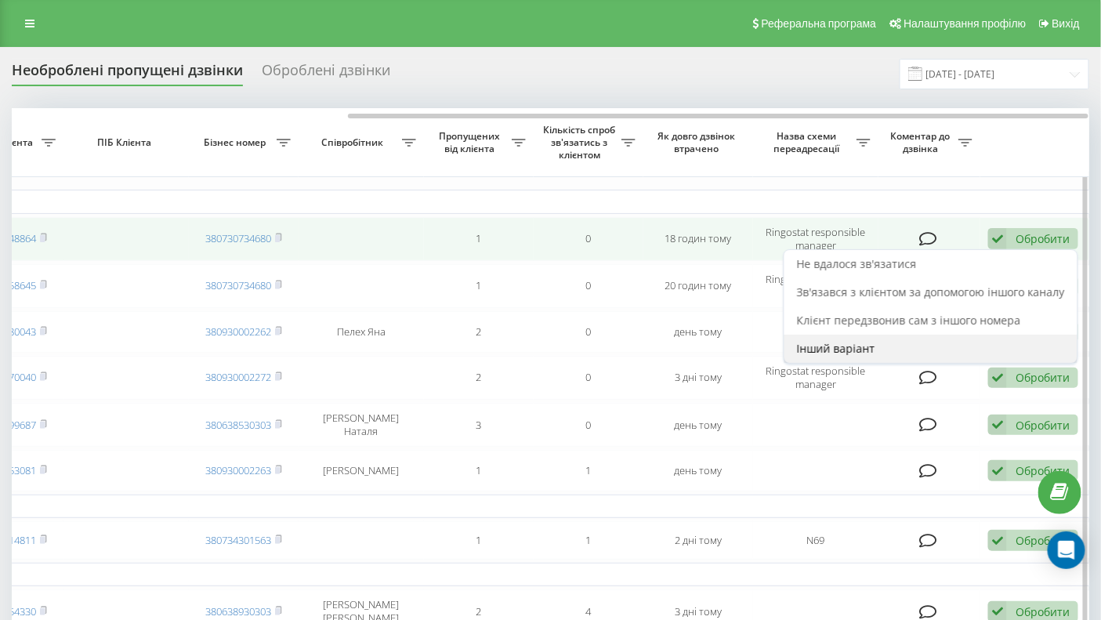
click at [834, 349] on span "Інший варіант" at bounding box center [836, 348] width 78 height 15
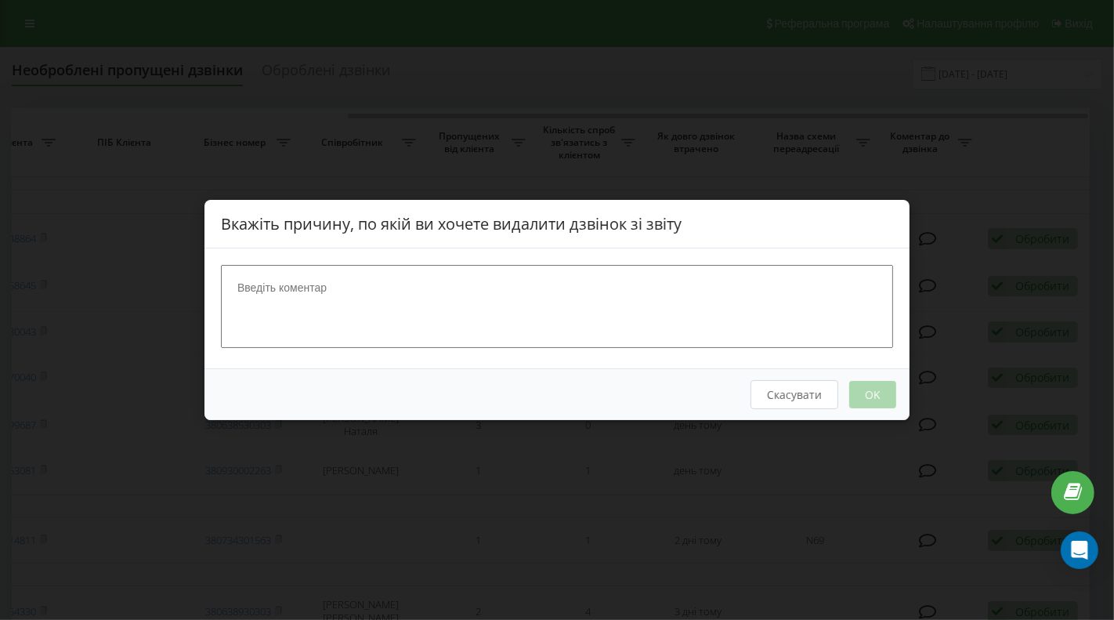
click at [805, 394] on button "Скасувати" at bounding box center [795, 394] width 88 height 29
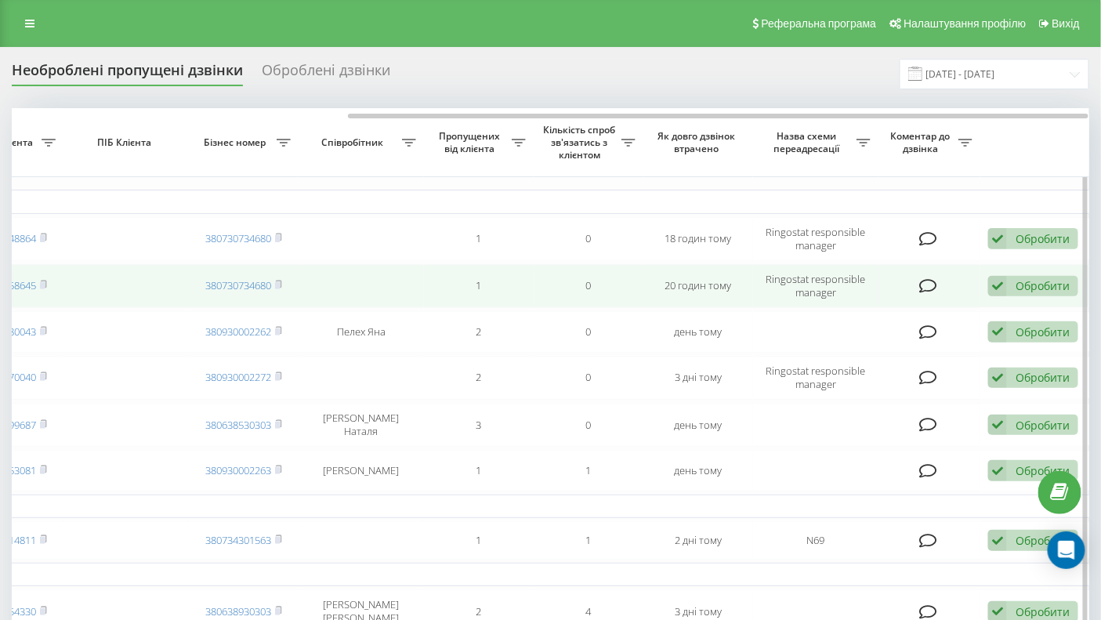
click at [1001, 288] on icon at bounding box center [997, 286] width 19 height 21
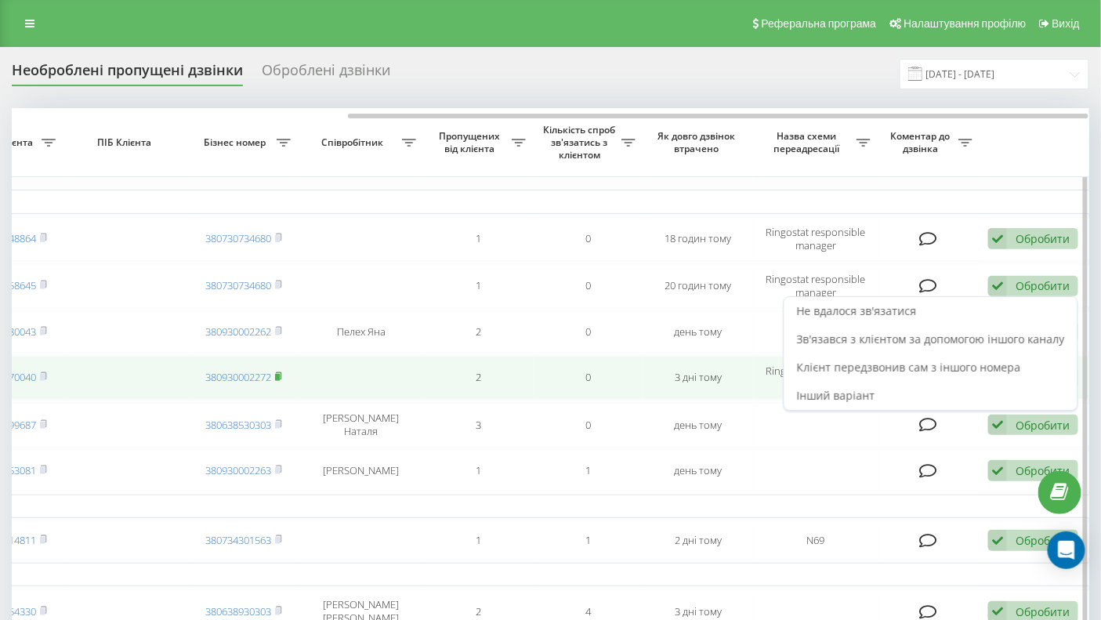
click at [281, 375] on icon at bounding box center [278, 375] width 5 height 7
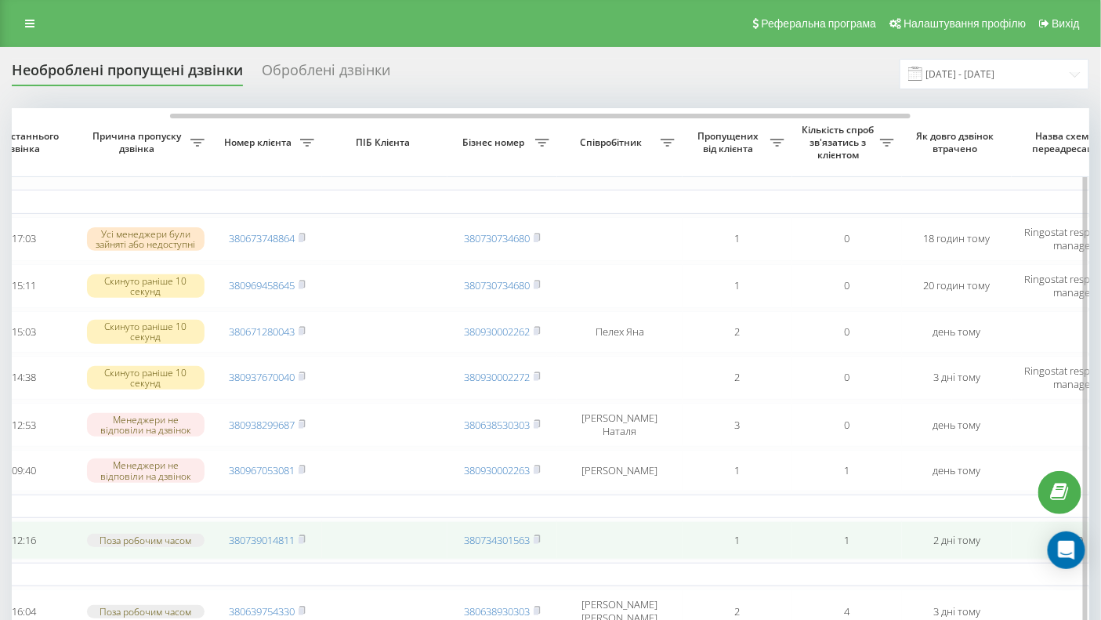
scroll to position [0, 207]
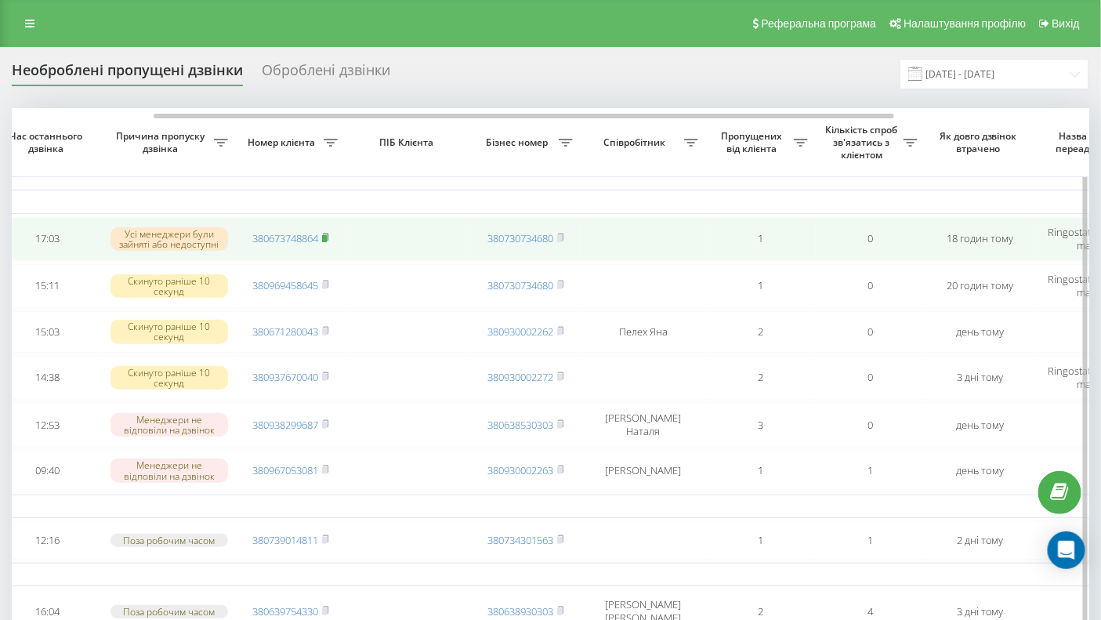
click at [329, 240] on icon at bounding box center [325, 237] width 7 height 9
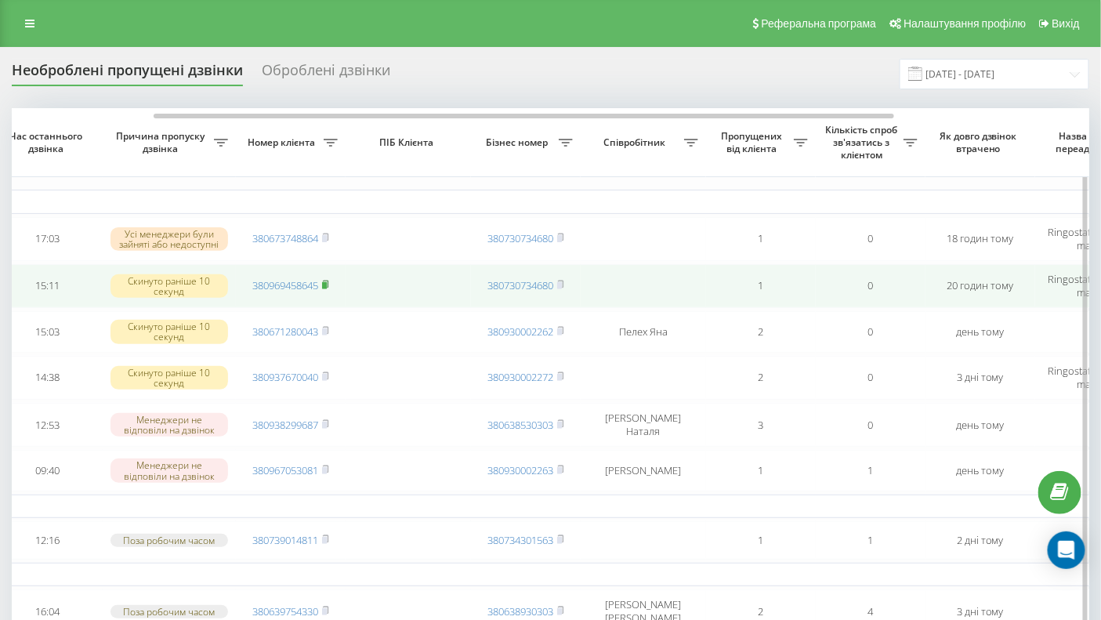
click at [327, 283] on rect at bounding box center [324, 285] width 5 height 7
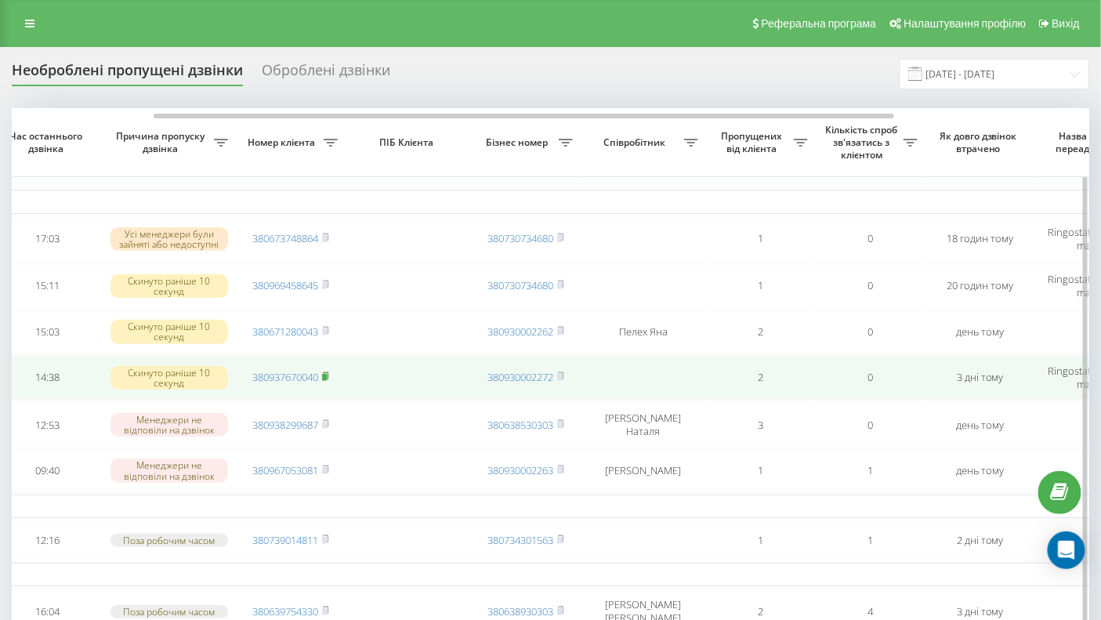
click at [325, 376] on rect at bounding box center [324, 377] width 5 height 7
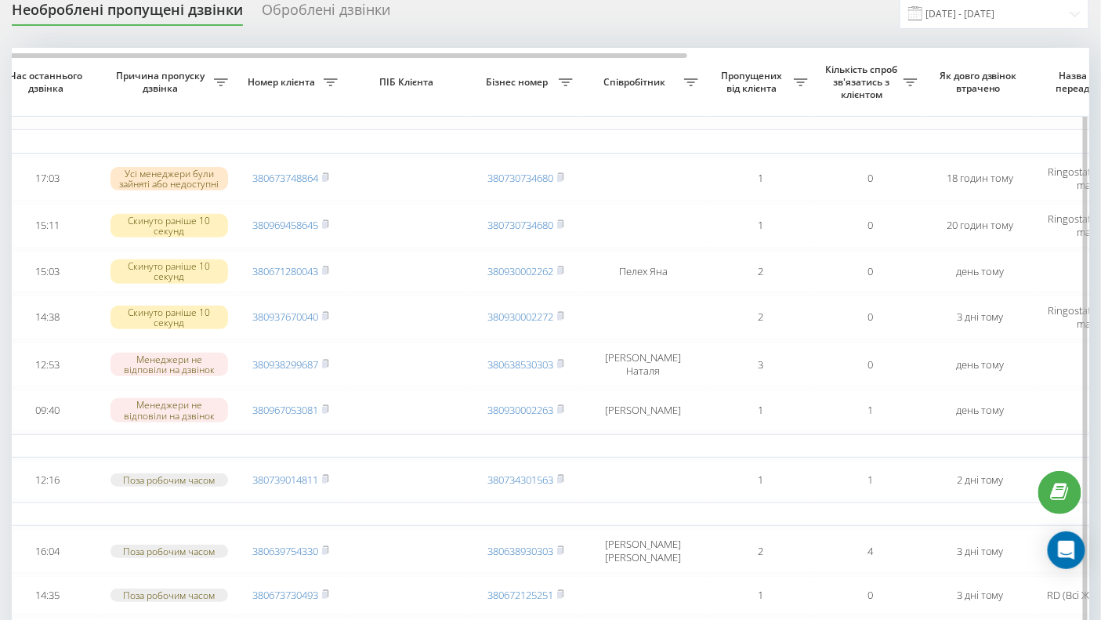
scroll to position [0, 0]
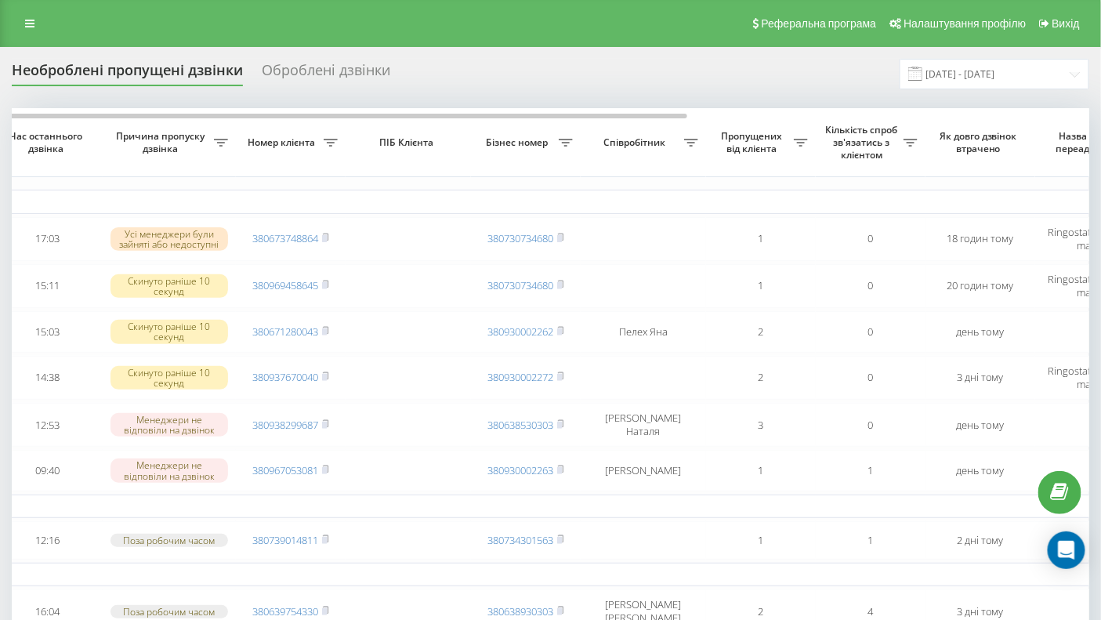
click at [320, 74] on div "Оброблені дзвінки" at bounding box center [326, 74] width 129 height 24
click at [327, 67] on div "Оброблені дзвінки" at bounding box center [326, 74] width 129 height 24
click at [349, 76] on div "Оброблені дзвінки" at bounding box center [326, 74] width 129 height 24
click at [330, 68] on div "Оброблені дзвінки" at bounding box center [326, 74] width 129 height 24
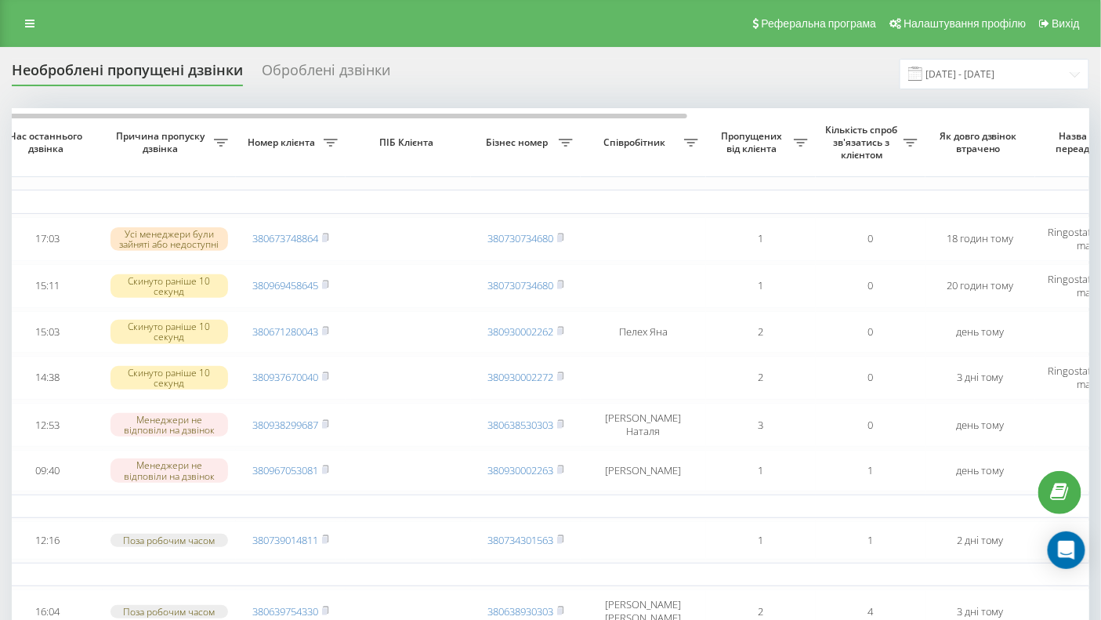
click at [364, 68] on div "Оброблені дзвінки" at bounding box center [326, 74] width 129 height 24
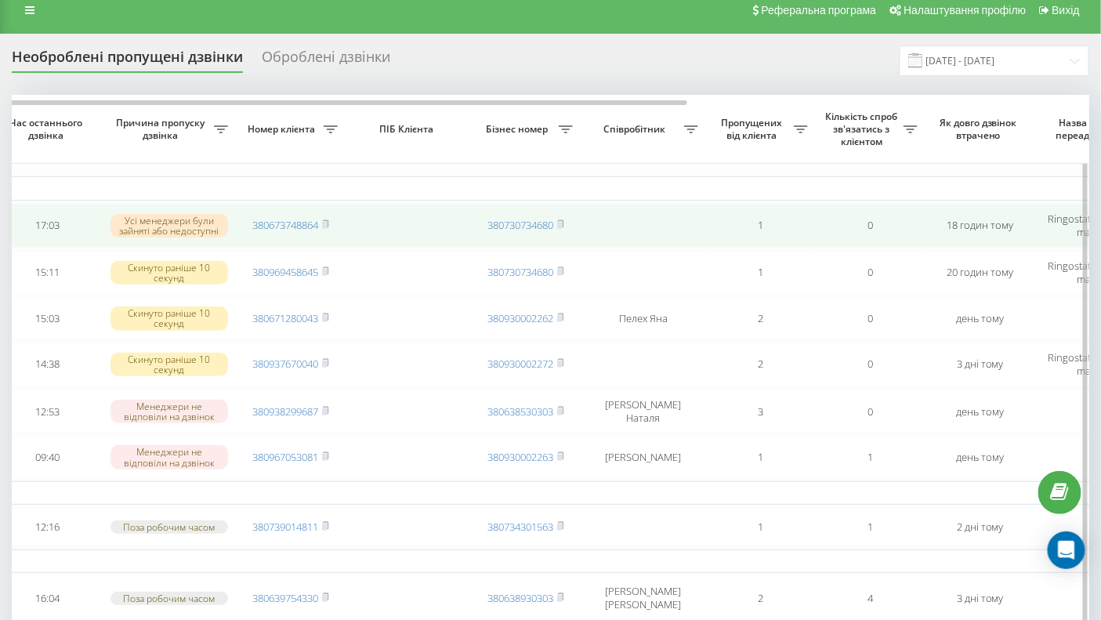
scroll to position [31, 0]
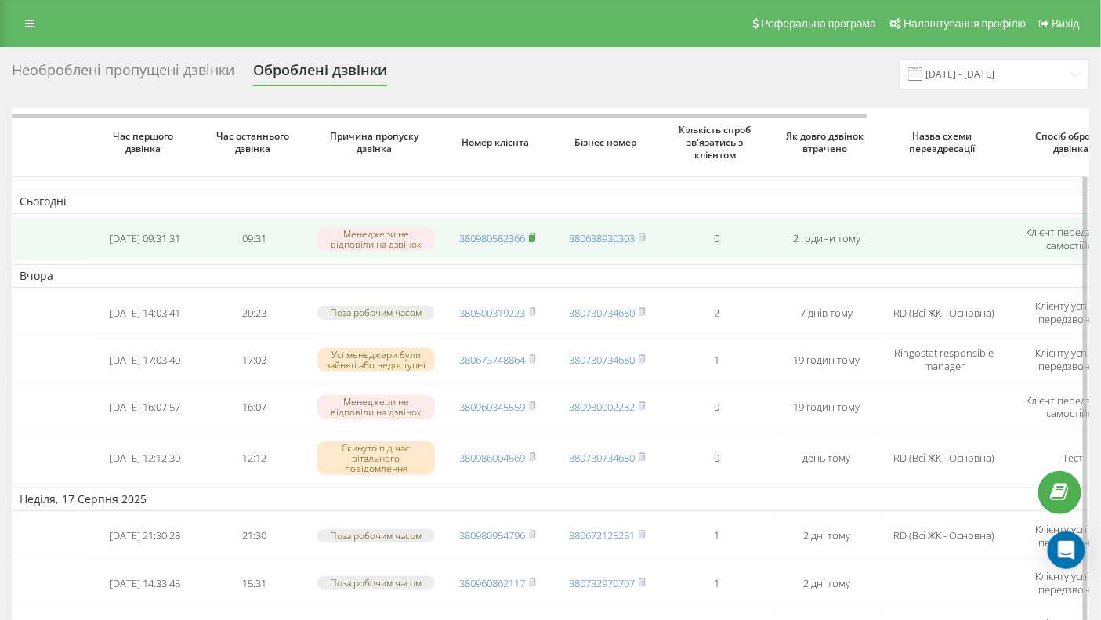
click at [533, 235] on rect at bounding box center [531, 238] width 5 height 7
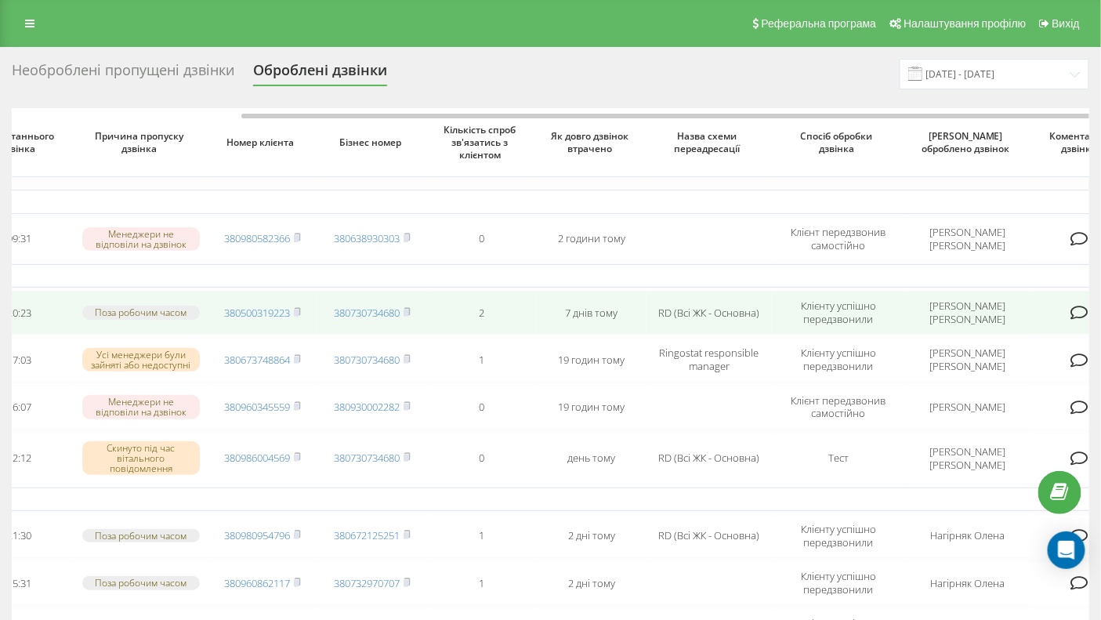
scroll to position [0, 277]
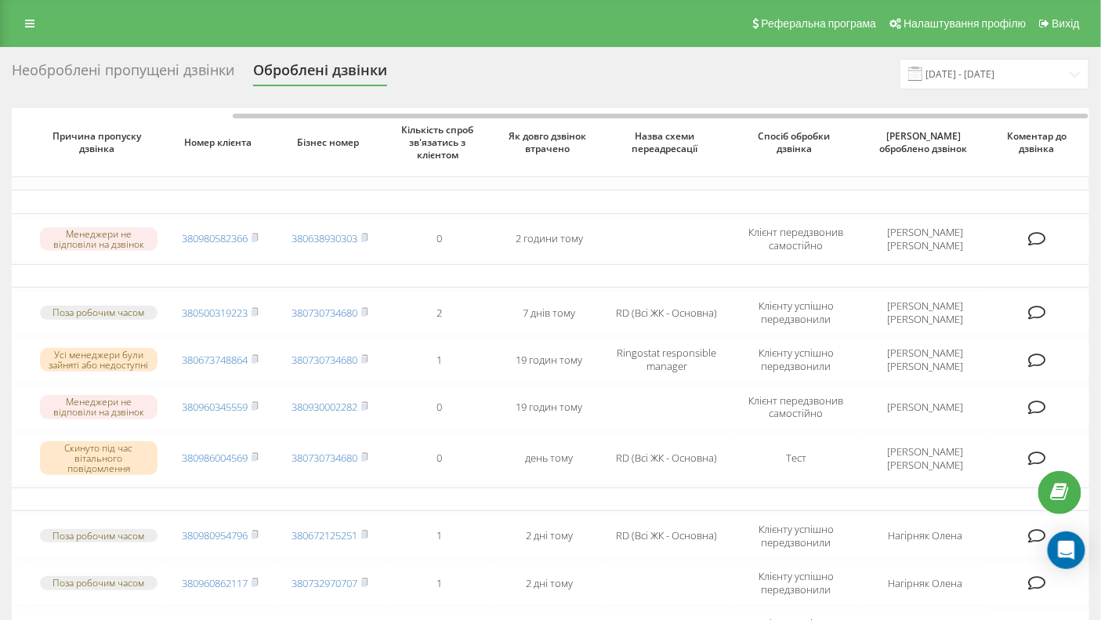
click at [110, 71] on div "Необроблені пропущені дзвінки" at bounding box center [123, 74] width 223 height 24
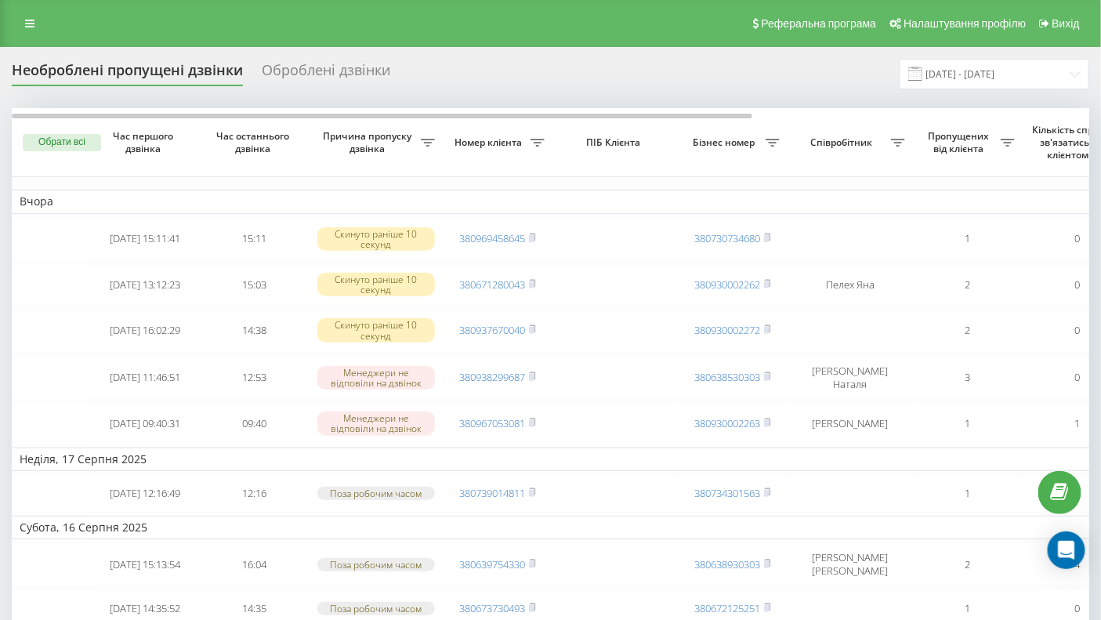
click at [415, 26] on div "Реферальна програма Налаштування профілю Вихід" at bounding box center [550, 23] width 1101 height 47
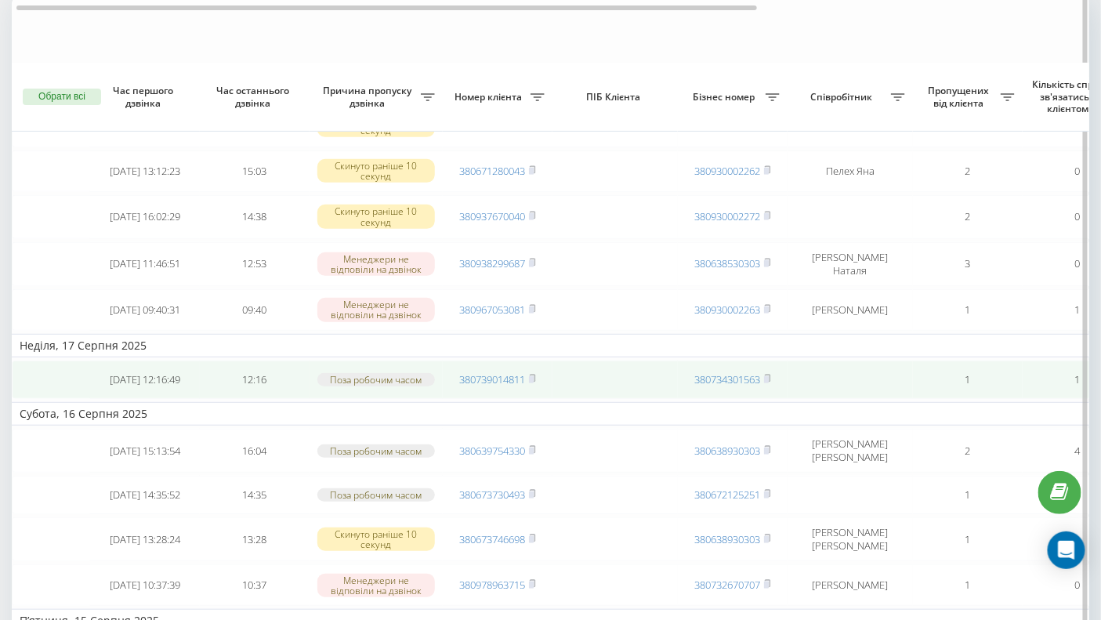
scroll to position [341, 0]
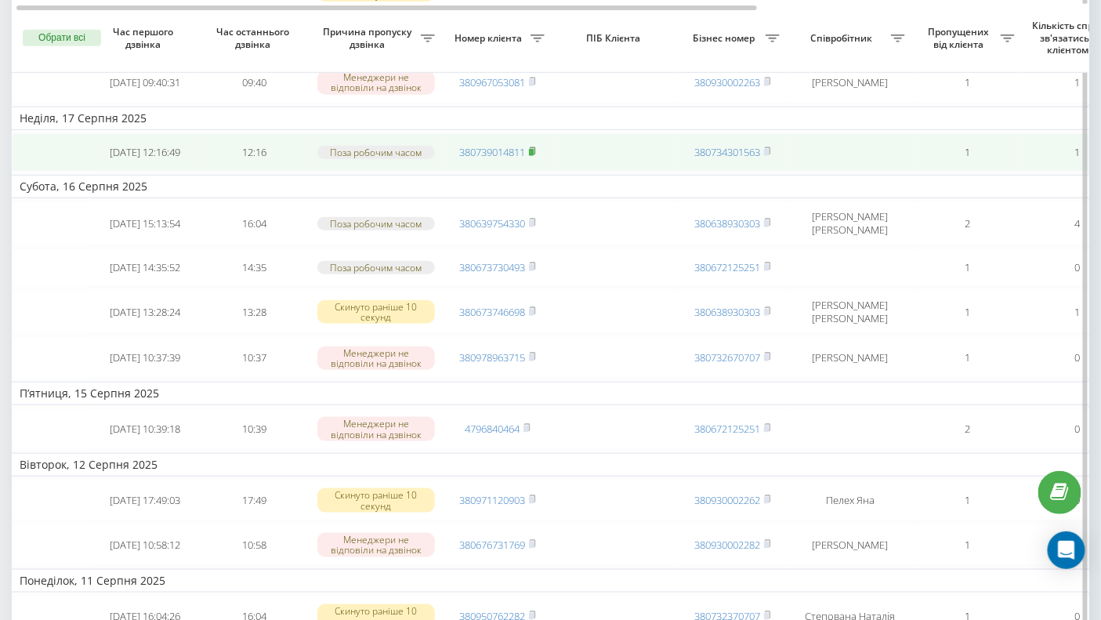
click at [531, 154] on rect at bounding box center [531, 152] width 5 height 7
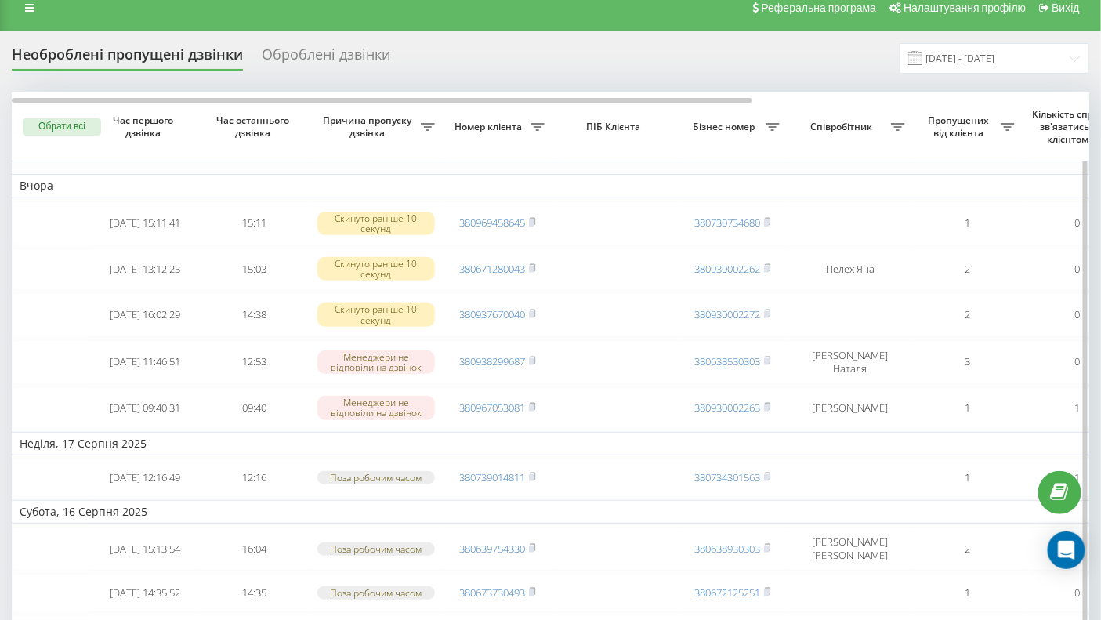
scroll to position [0, 0]
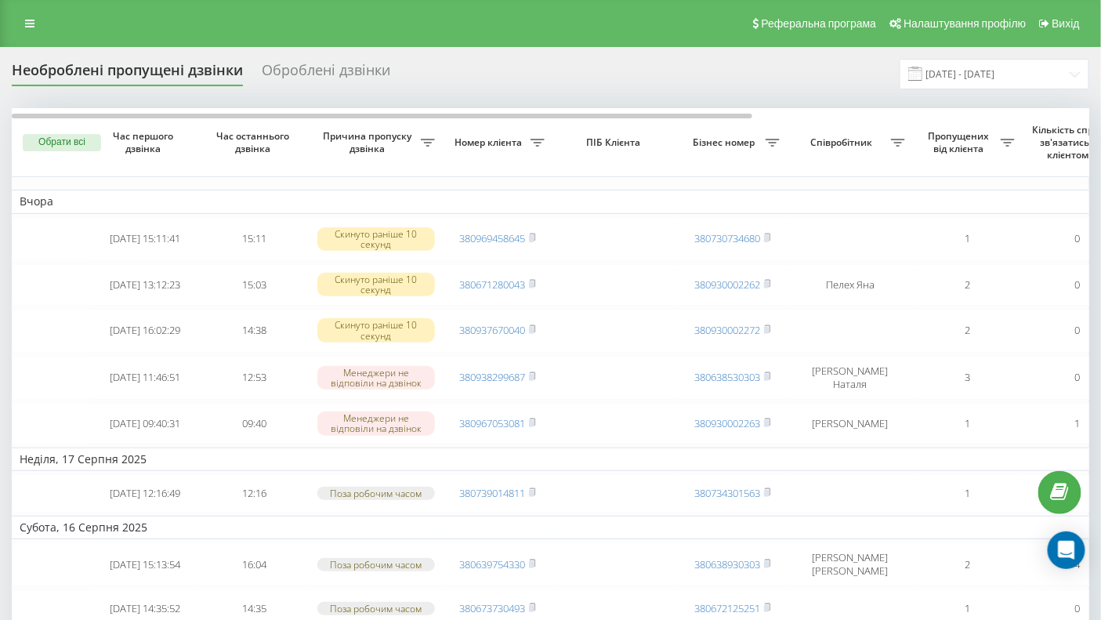
click at [92, 74] on div "Необроблені пропущені дзвінки" at bounding box center [127, 74] width 231 height 24
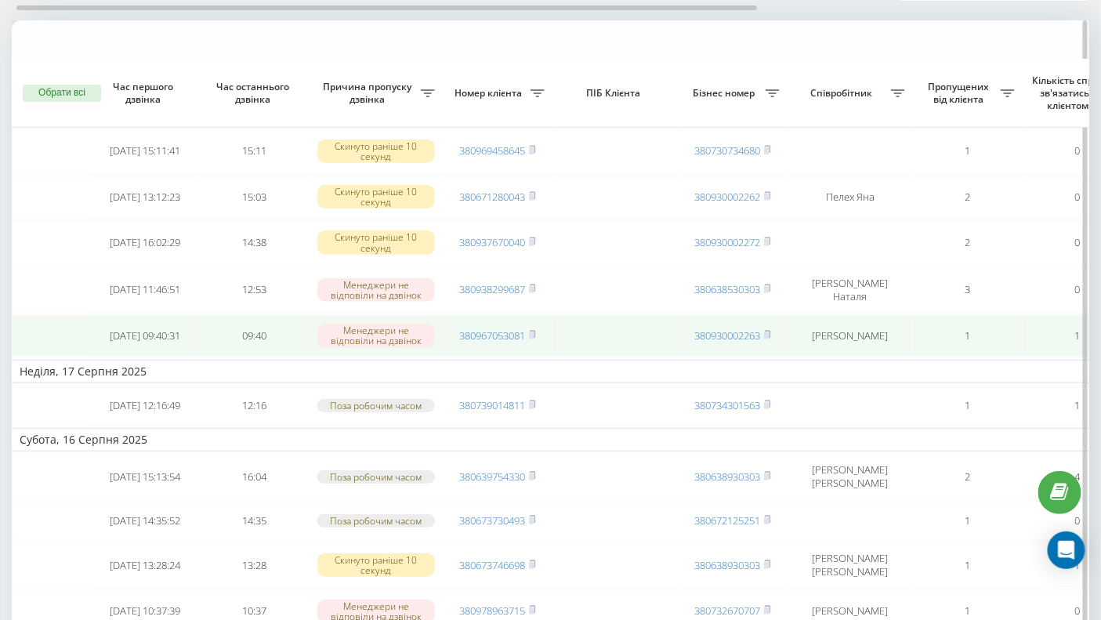
scroll to position [147, 0]
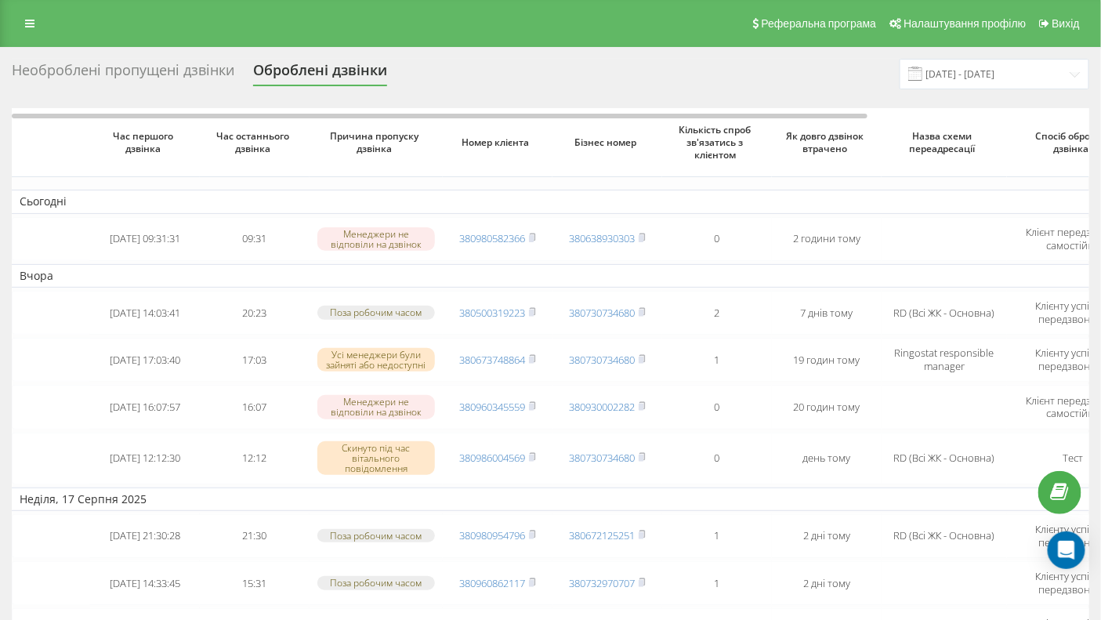
click at [173, 69] on div "Необроблені пропущені дзвінки" at bounding box center [123, 74] width 223 height 24
click at [154, 70] on div "Необроблені пропущені дзвінки" at bounding box center [123, 74] width 223 height 24
click at [161, 67] on div "Необроблені пропущені дзвінки" at bounding box center [123, 74] width 223 height 24
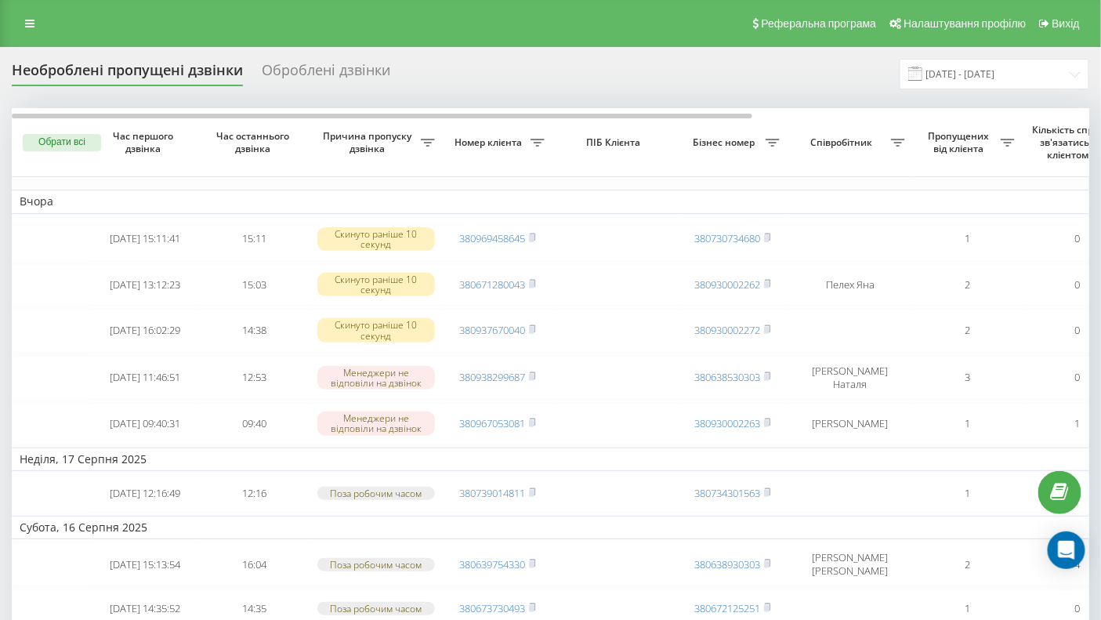
click at [110, 75] on div "Необроблені пропущені дзвінки" at bounding box center [127, 74] width 231 height 24
click at [112, 72] on div "Необроблені пропущені дзвінки" at bounding box center [127, 74] width 231 height 24
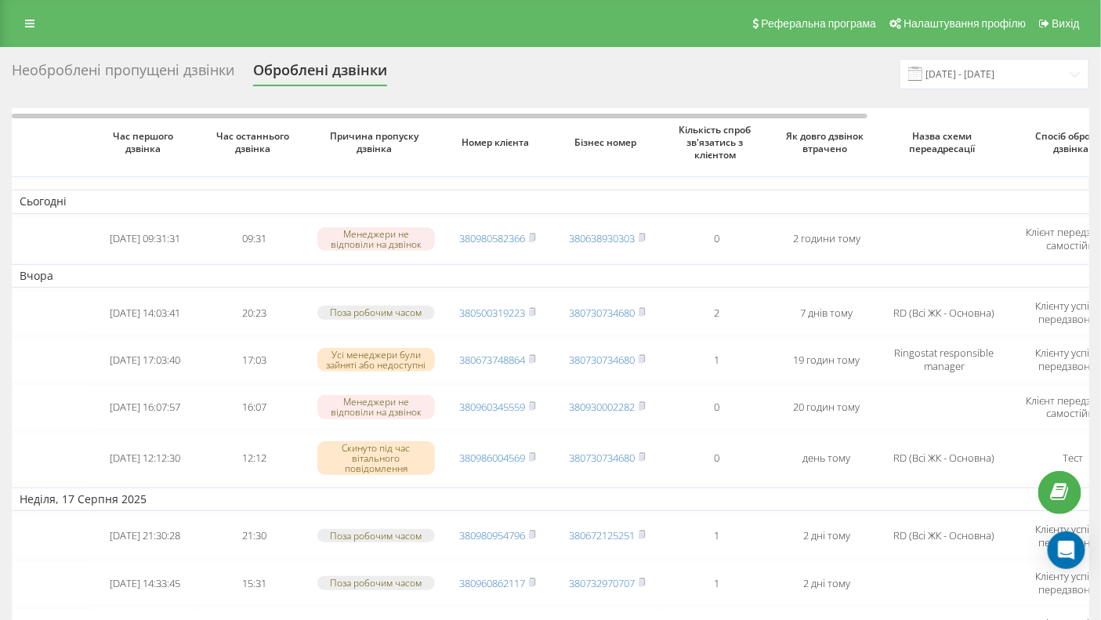
click at [107, 76] on div "Необроблені пропущені дзвінки" at bounding box center [123, 74] width 223 height 24
click at [110, 72] on div "Необроблені пропущені дзвінки" at bounding box center [123, 74] width 223 height 24
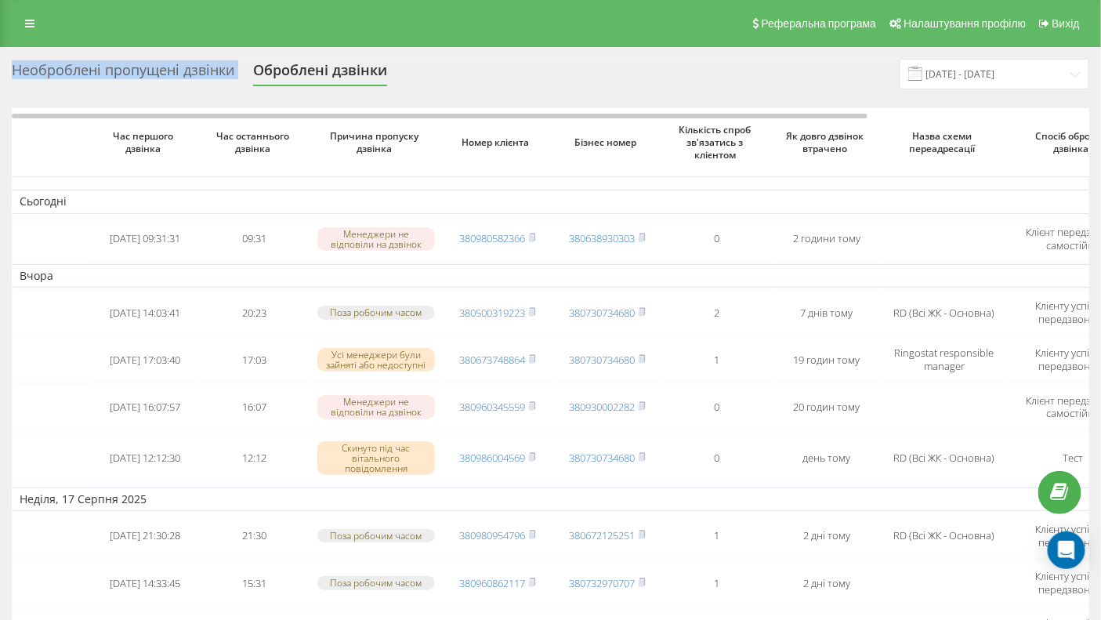
click at [132, 68] on div "Необроблені пропущені дзвінки" at bounding box center [123, 74] width 223 height 24
click at [130, 70] on div "Необроблені пропущені дзвінки" at bounding box center [123, 74] width 223 height 24
